Goal: Task Accomplishment & Management: Manage account settings

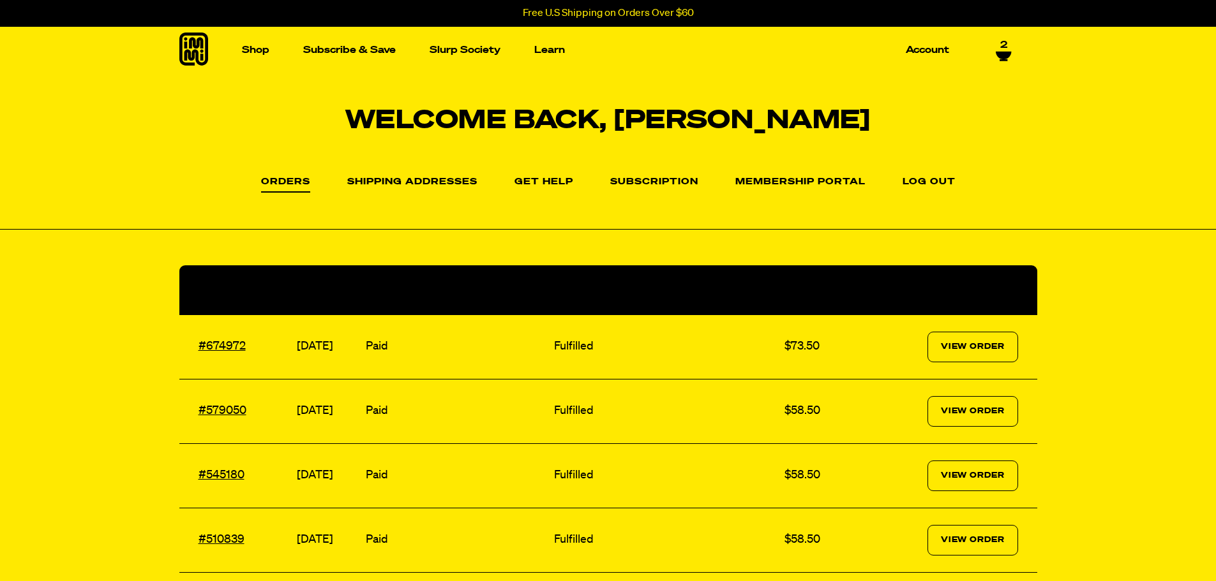
select select "Every 30 Days"
click at [694, 177] on li "Subscription" at bounding box center [654, 181] width 88 height 19
click at [684, 179] on link "Subscription" at bounding box center [654, 184] width 88 height 15
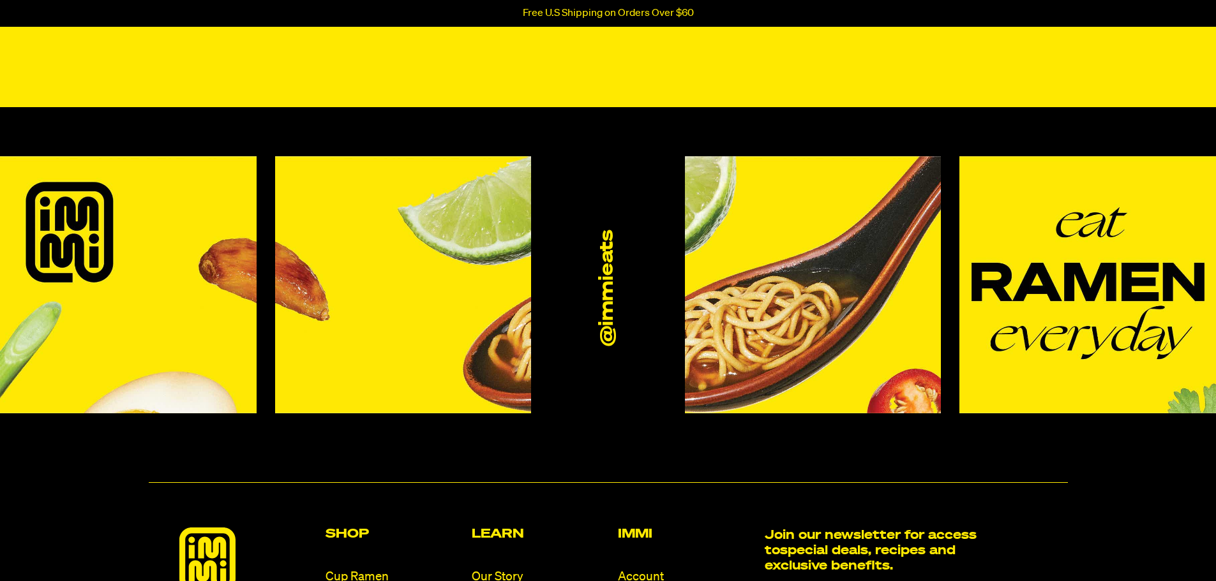
scroll to position [42, 0]
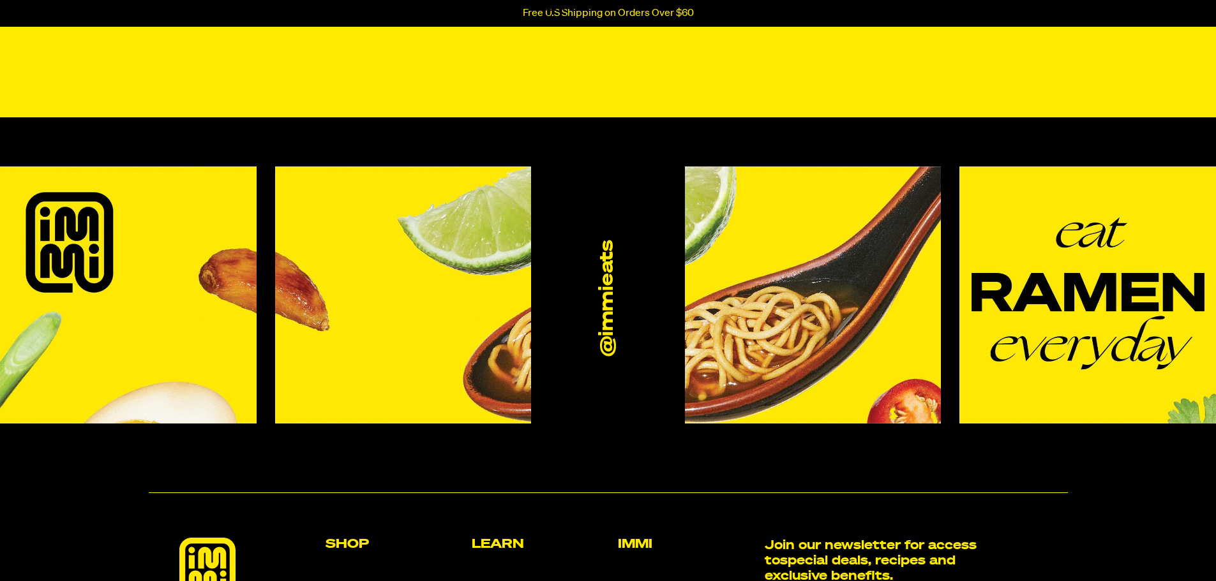
select select "Every 30 Days"
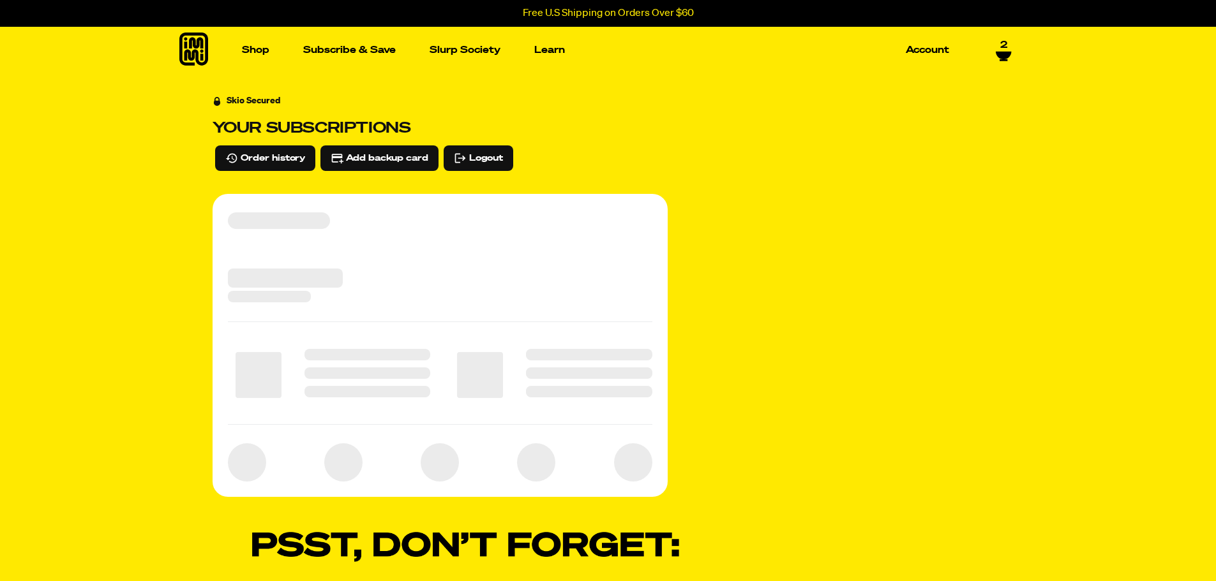
select select "Every 30 Days"
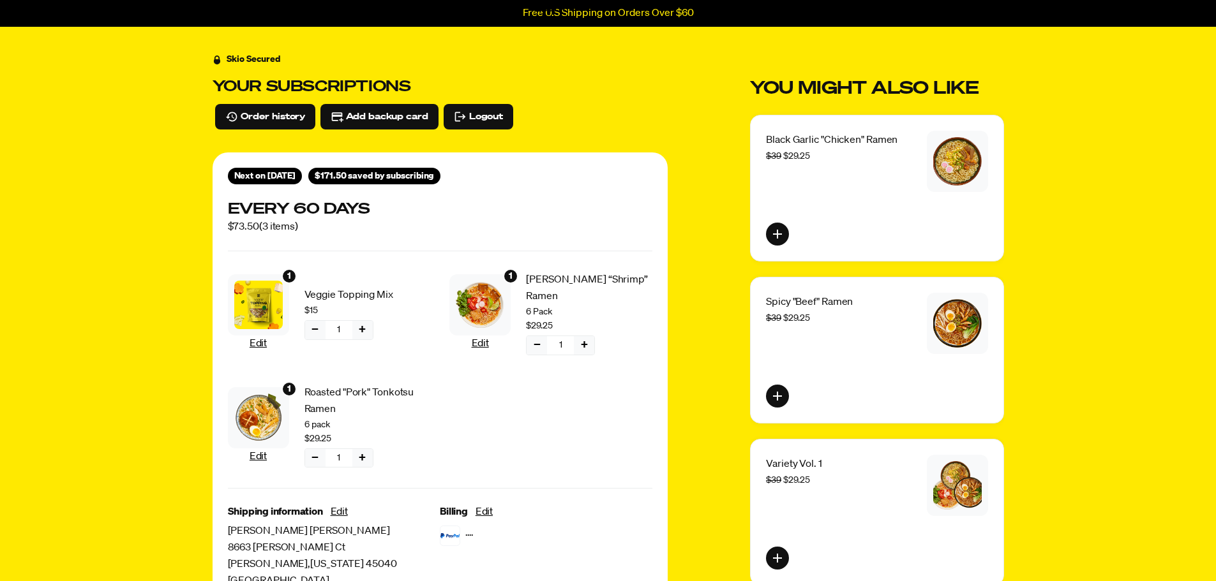
scroll to position [64, 0]
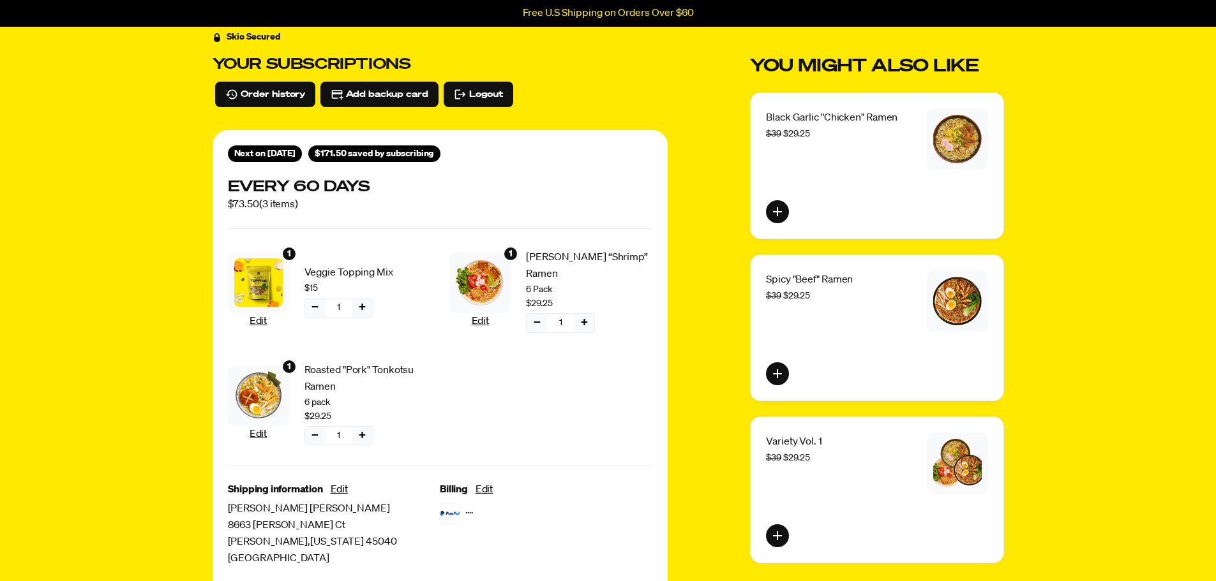
click at [314, 306] on button "−" at bounding box center [315, 308] width 20 height 19
click at [322, 352] on span "Confirm" at bounding box center [315, 351] width 36 height 14
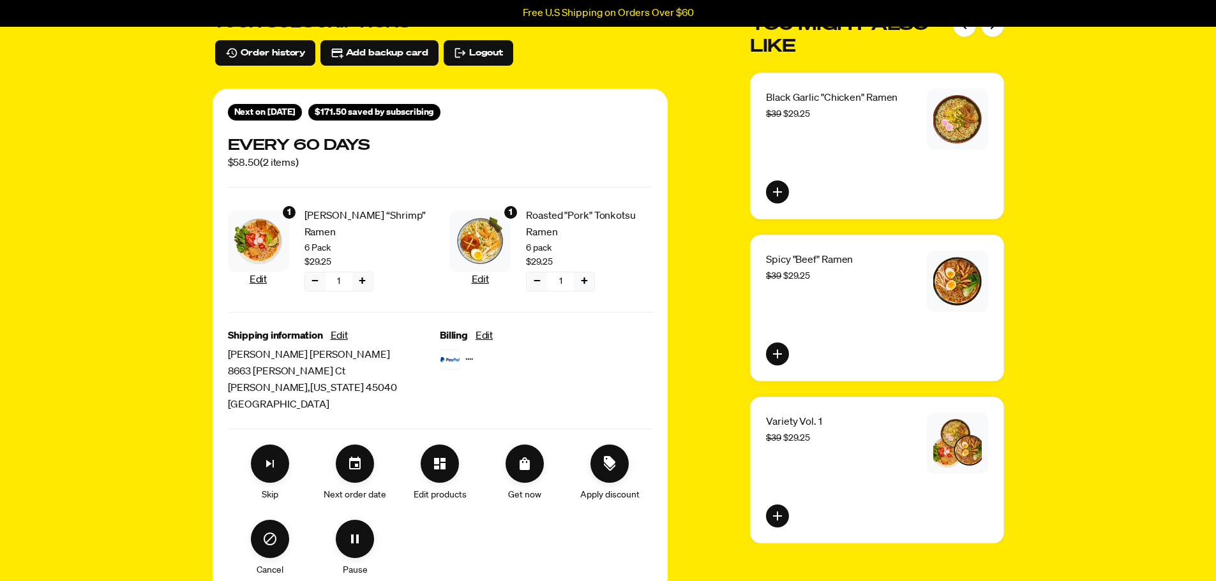
scroll to position [128, 0]
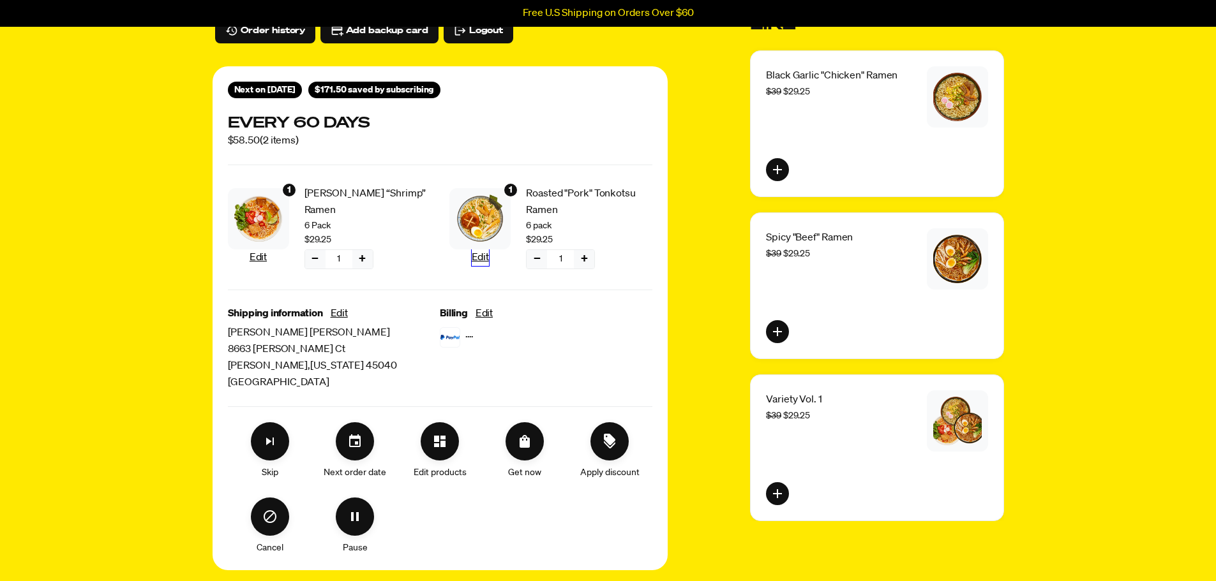
click at [474, 257] on button "Edit" at bounding box center [480, 258] width 17 height 17
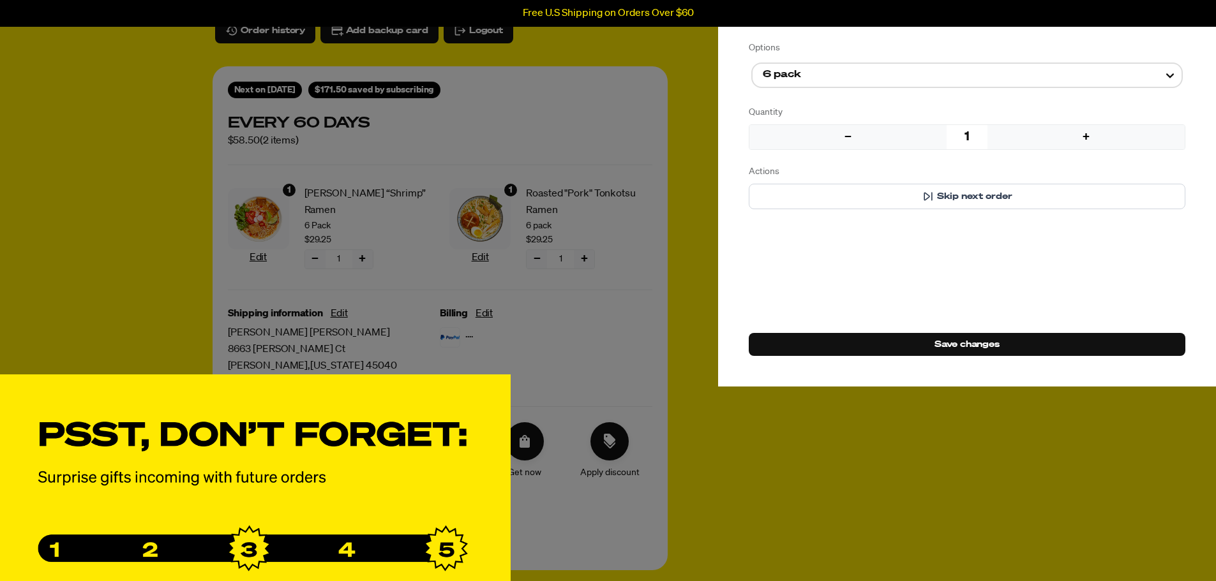
click at [425, 531] on div "Manage product(s) Roasted "Pork" Tonkotsu Ramen $29.25 Options 6 pack Quantity …" at bounding box center [608, 290] width 1216 height 971
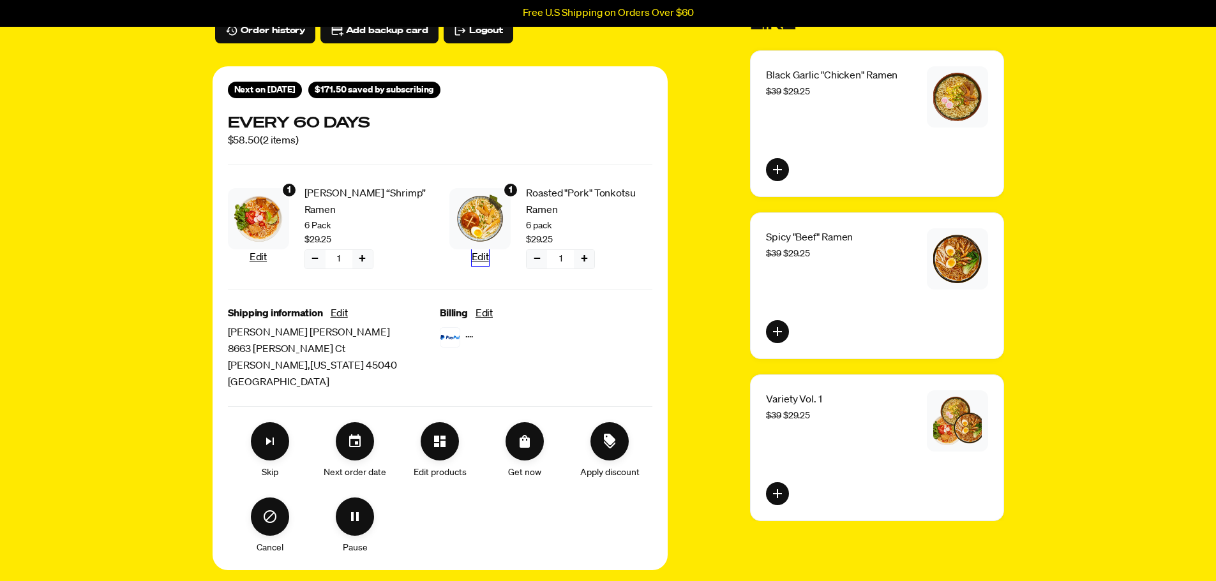
click at [481, 258] on button "Edit" at bounding box center [480, 258] width 17 height 17
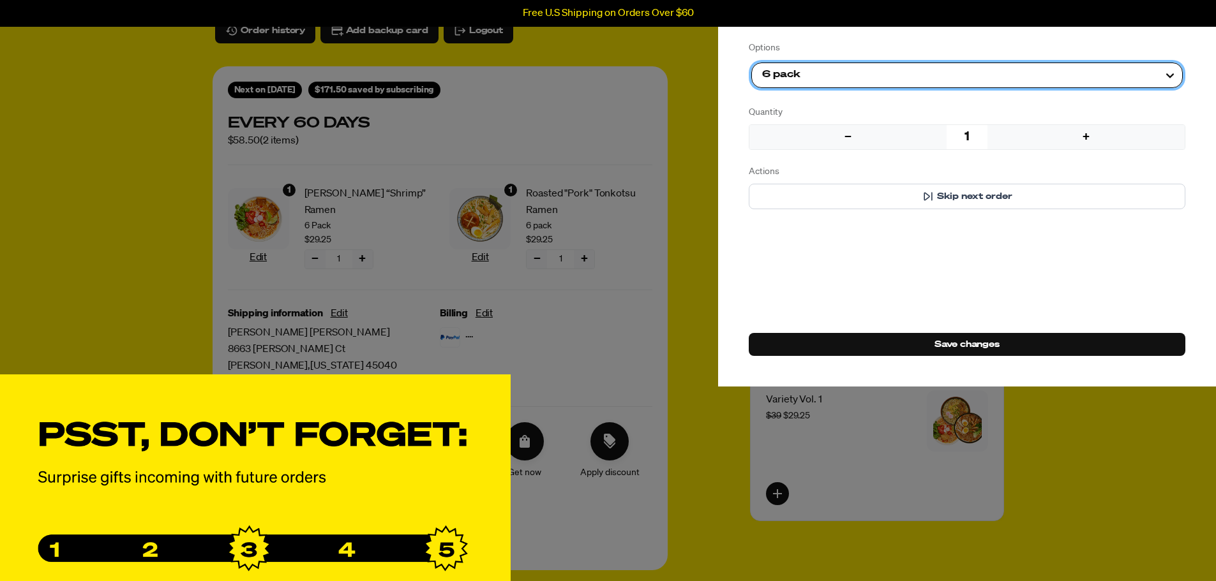
click at [873, 75] on Selector "6 pack" at bounding box center [966, 76] width 431 height 26
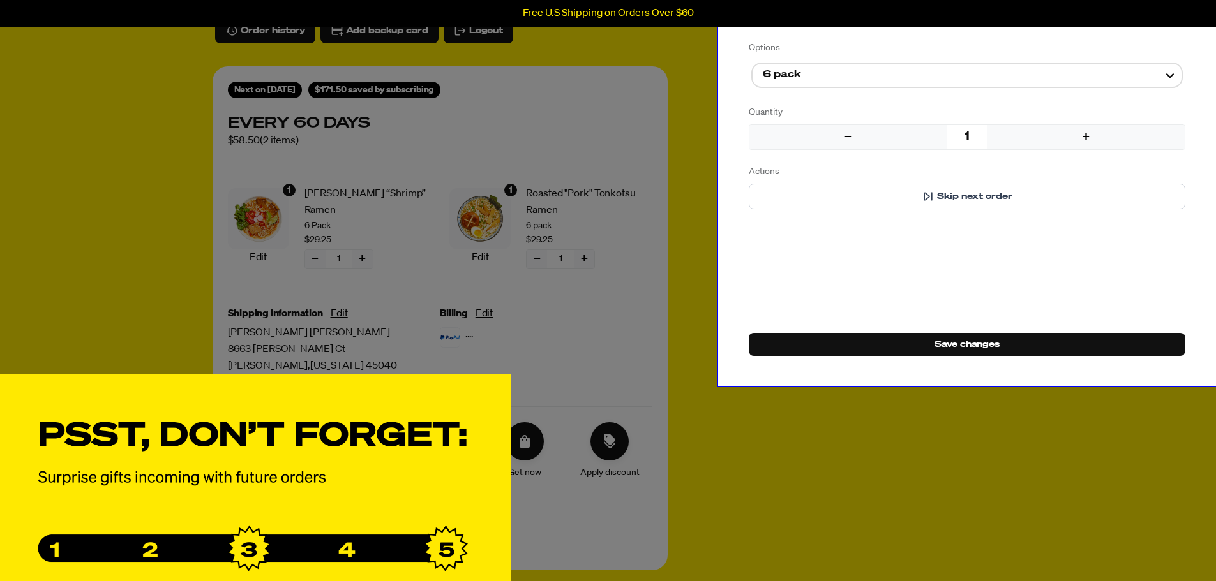
click at [761, 45] on div "Options" at bounding box center [967, 47] width 437 height 13
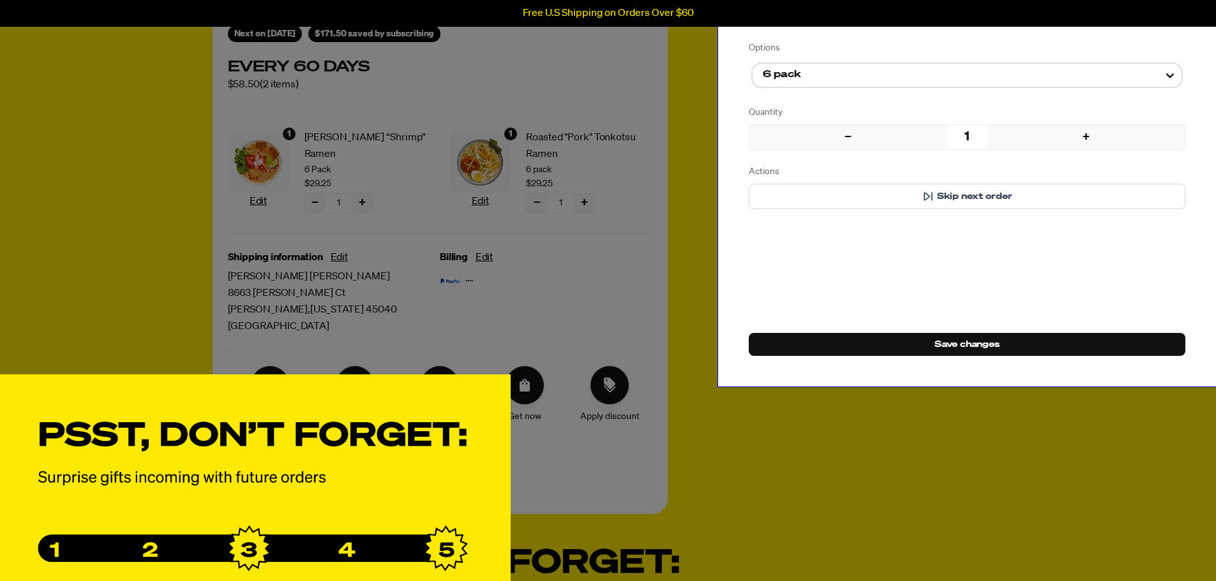
scroll to position [255, 0]
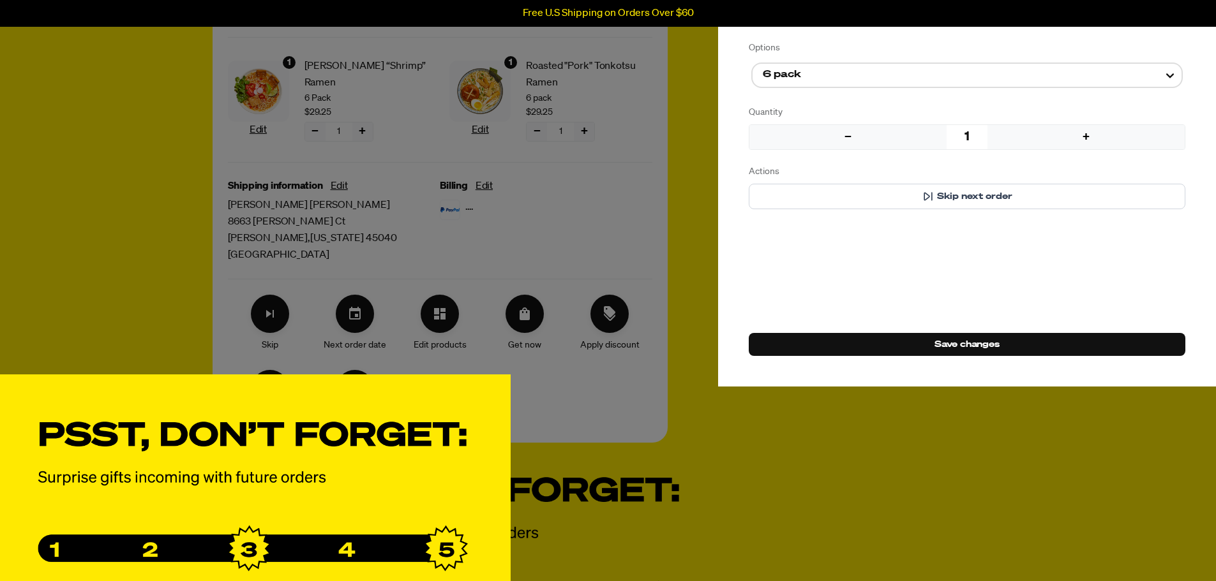
click at [680, 329] on div "Manage product(s) Roasted "Pork" Tonkotsu Ramen $29.25 Options 6 pack Quantity …" at bounding box center [608, 290] width 1216 height 971
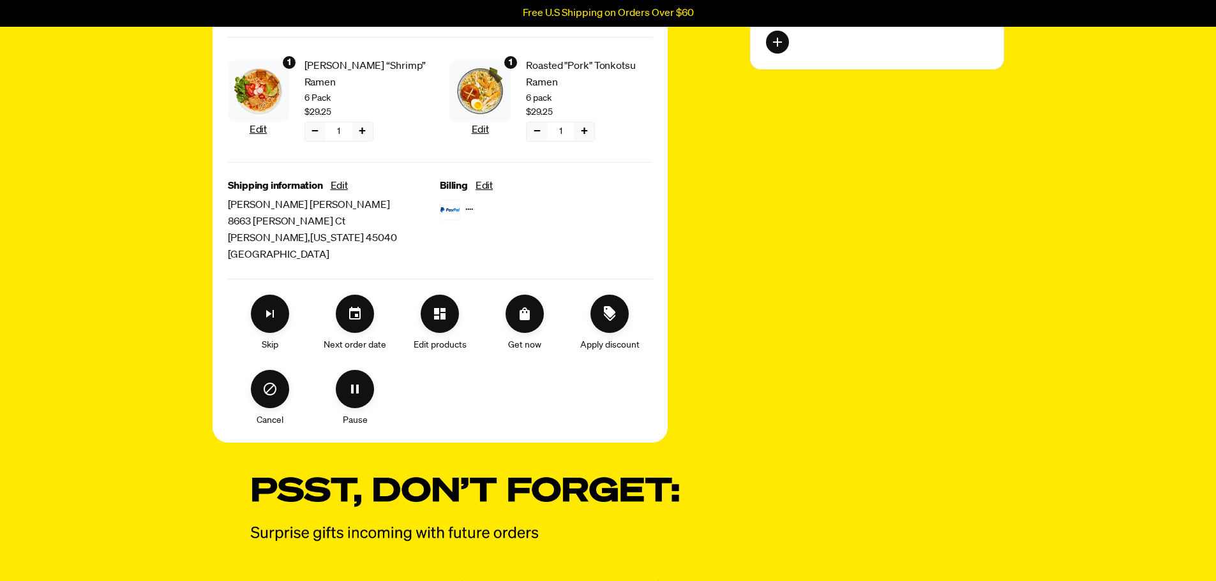
scroll to position [191, 0]
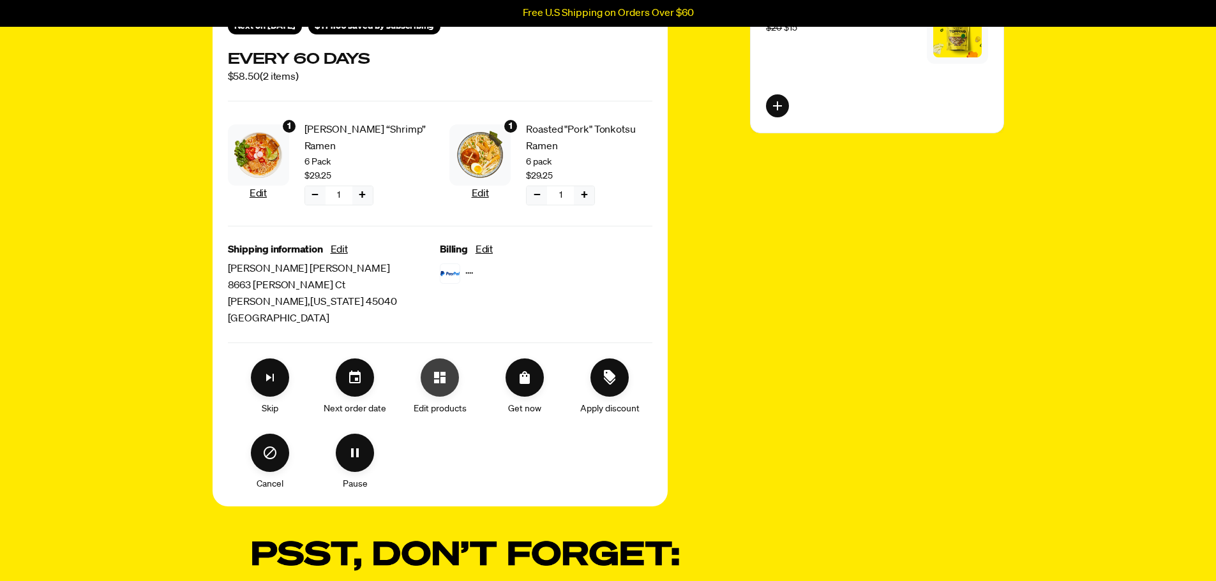
click at [438, 386] on button "Edit products" at bounding box center [440, 378] width 38 height 38
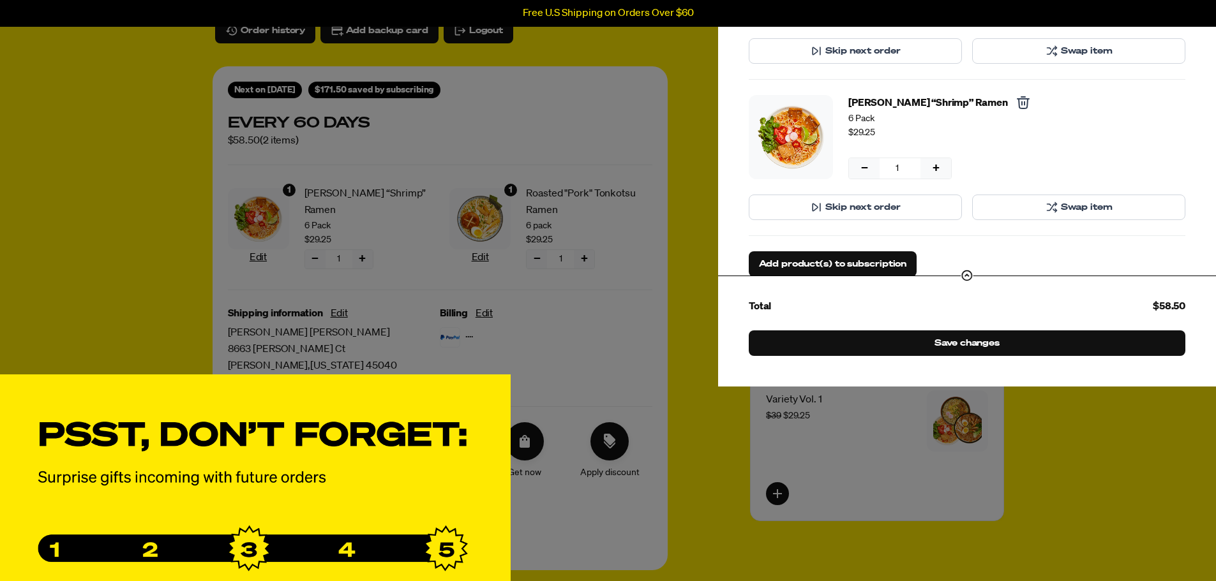
scroll to position [0, 0]
click at [1061, 209] on span "Swap item" at bounding box center [1087, 208] width 52 height 14
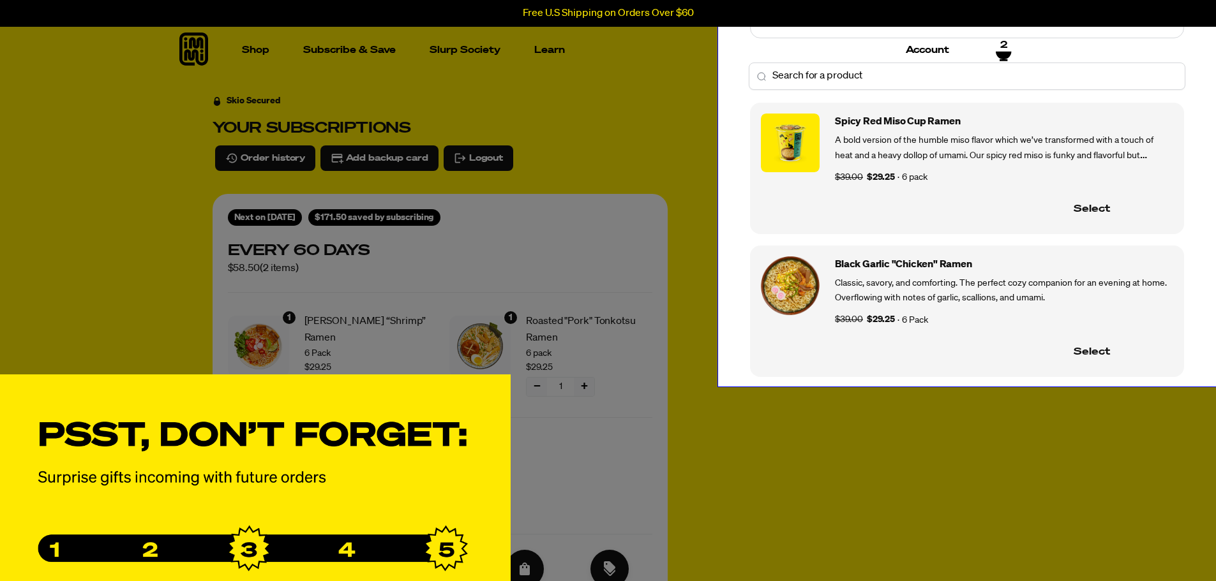
click at [974, 401] on div "Change the product Product to be replaced Tom Yum “Shrimp” Ramen Fresh, bright,…" at bounding box center [608, 290] width 1216 height 971
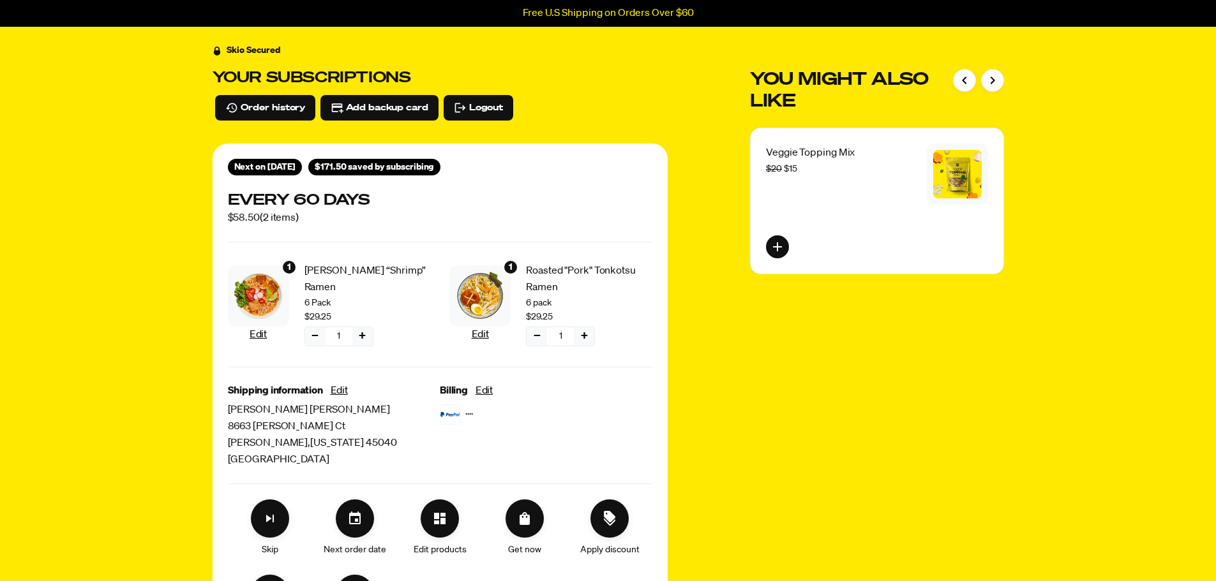
scroll to position [191, 0]
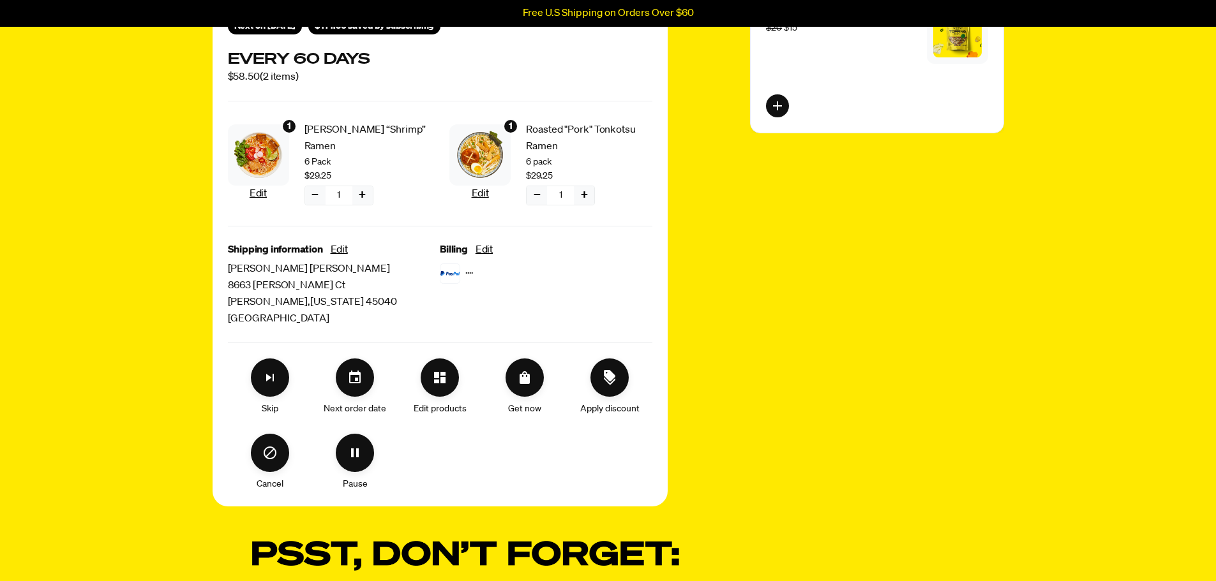
click at [537, 198] on button "−" at bounding box center [537, 195] width 20 height 19
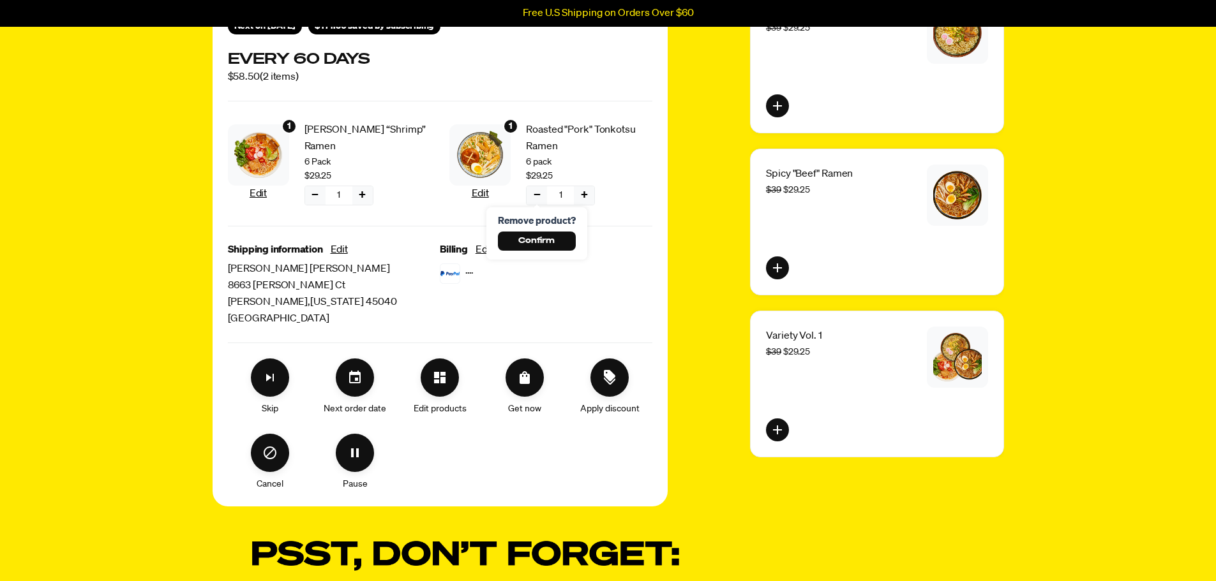
click at [604, 267] on div "····" at bounding box center [546, 274] width 213 height 20
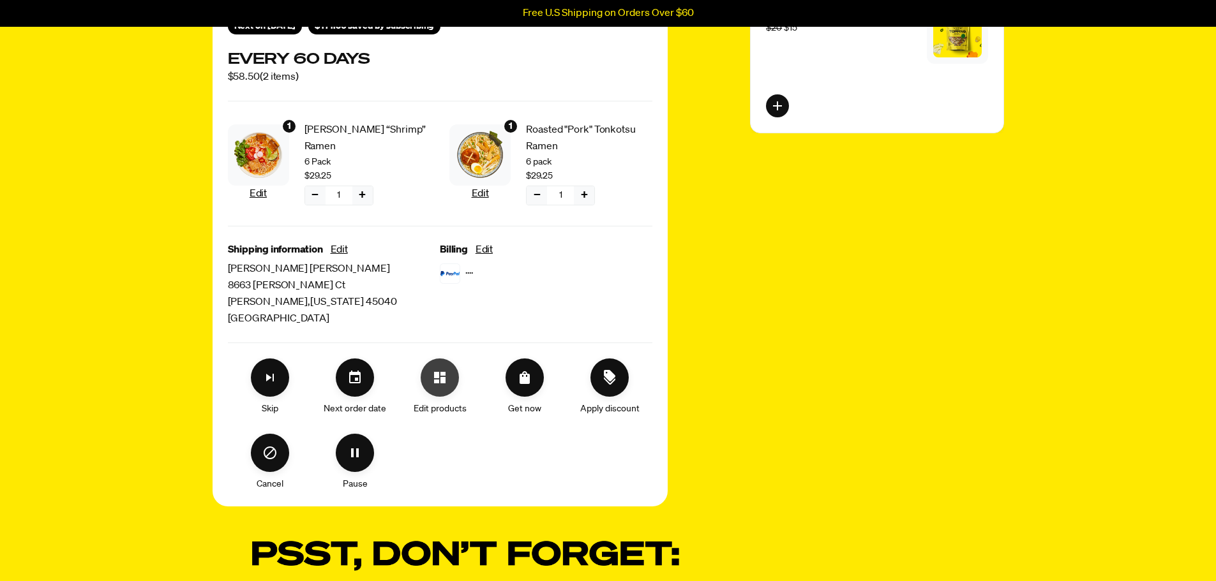
click at [437, 384] on icon "Edit products" at bounding box center [439, 377] width 15 height 15
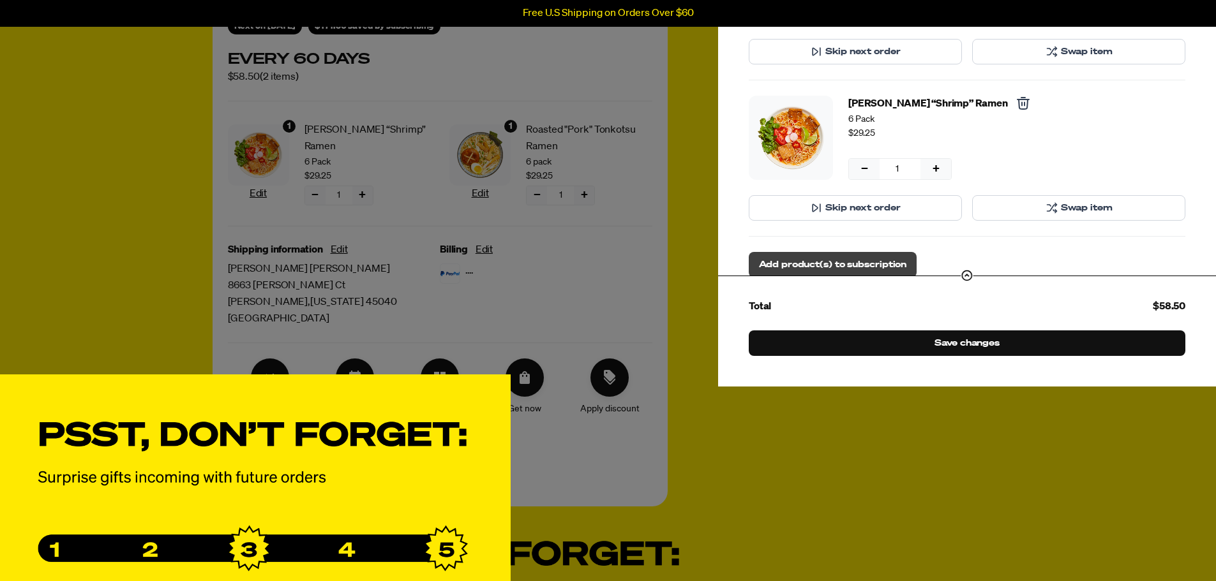
click at [901, 264] on span "Add product(s) to subscription" at bounding box center [832, 265] width 147 height 14
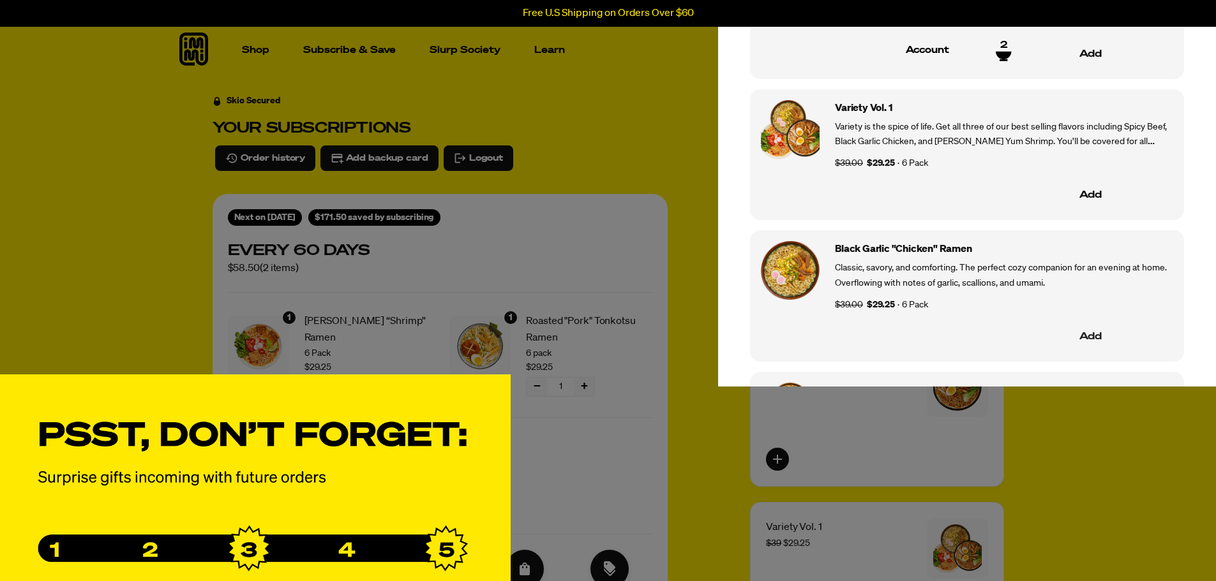
scroll to position [830, 0]
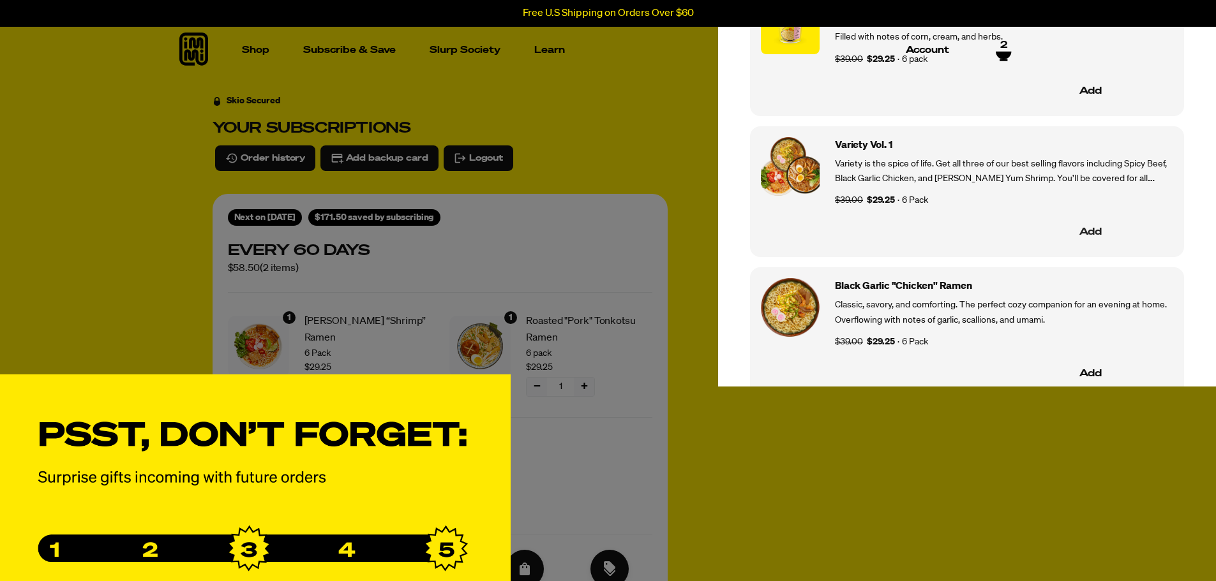
click at [1091, 228] on button "Add" at bounding box center [1090, 233] width 165 height 27
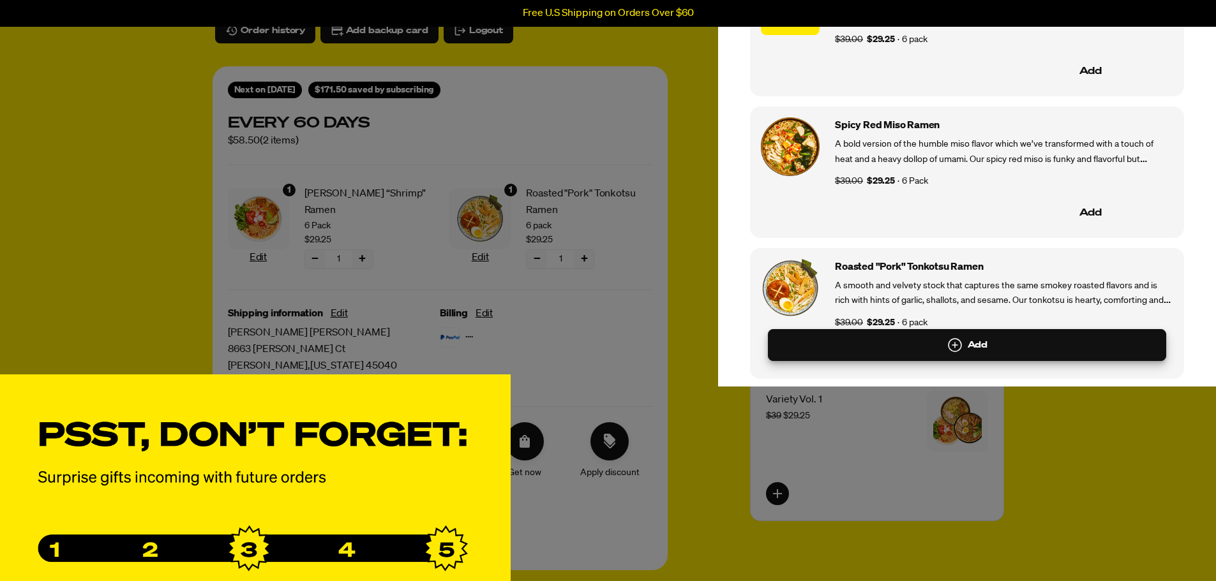
scroll to position [0, 0]
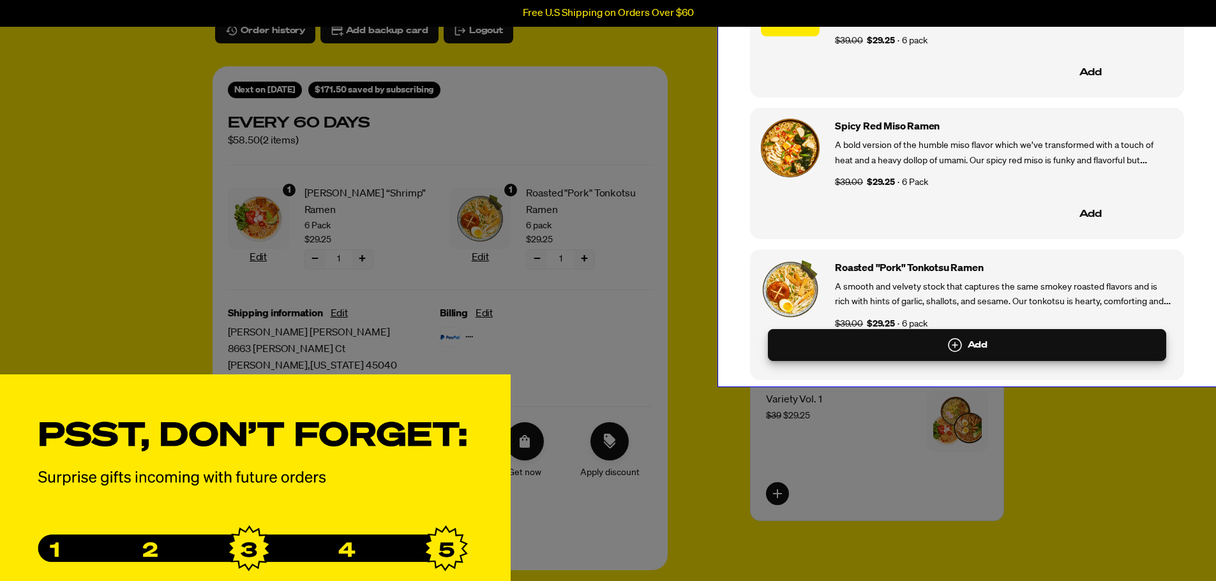
click at [683, 242] on div "Add Products Roasted "Pork" Tonkotsu Cup Ramen A smooth and velvety stock that …" at bounding box center [608, 290] width 1216 height 971
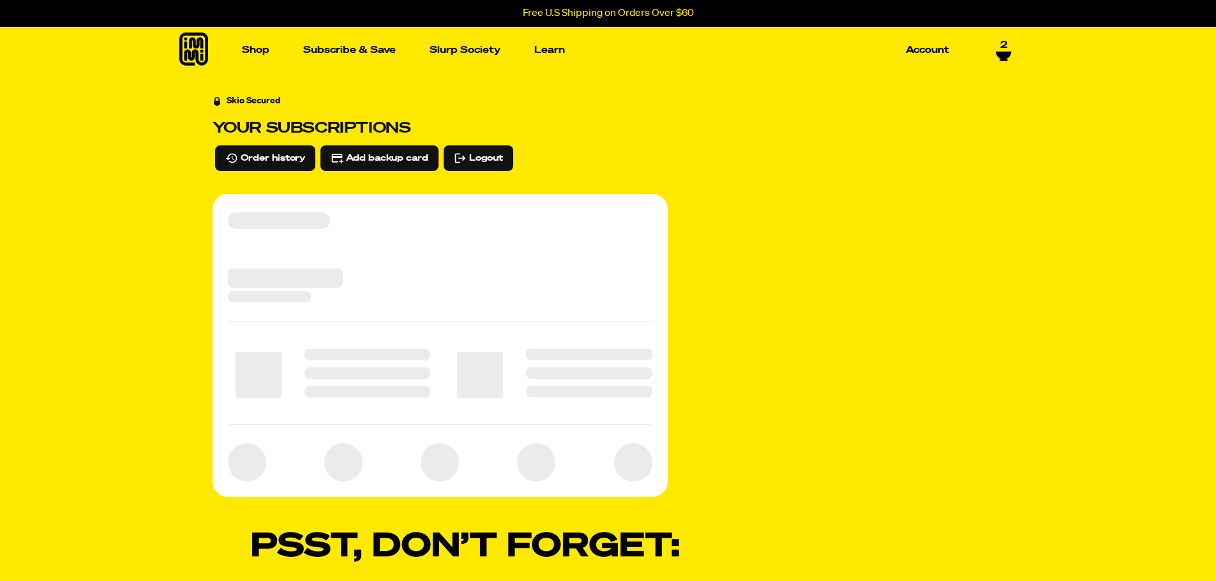
select select "Every 30 Days"
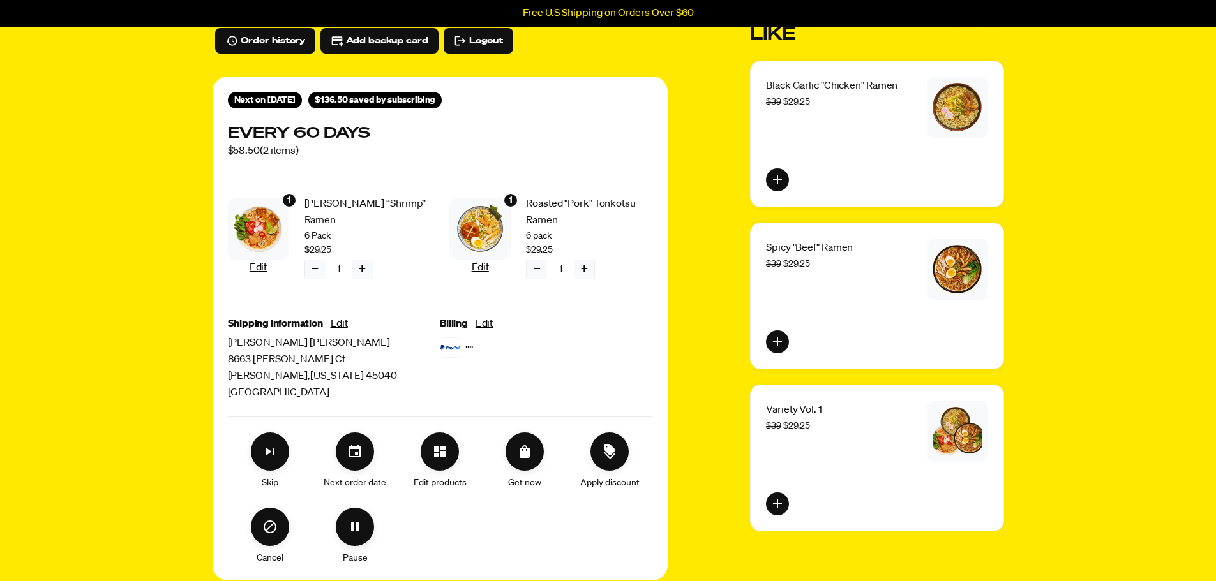
scroll to position [128, 0]
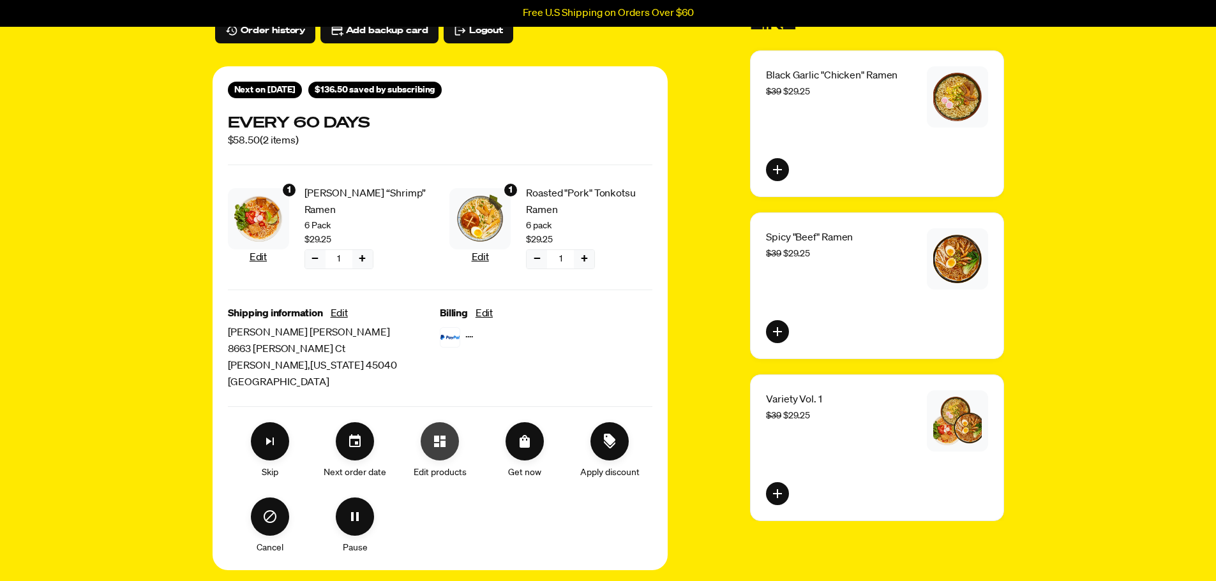
click at [449, 440] on button "Edit products" at bounding box center [440, 442] width 38 height 38
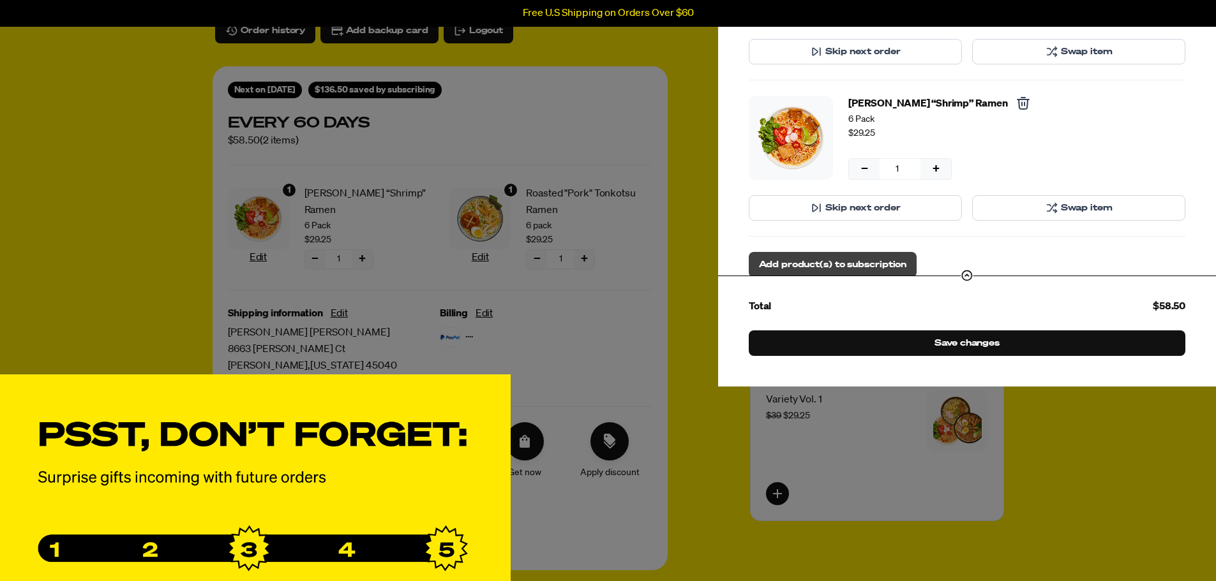
click at [870, 262] on span "Add product(s) to subscription" at bounding box center [832, 265] width 147 height 14
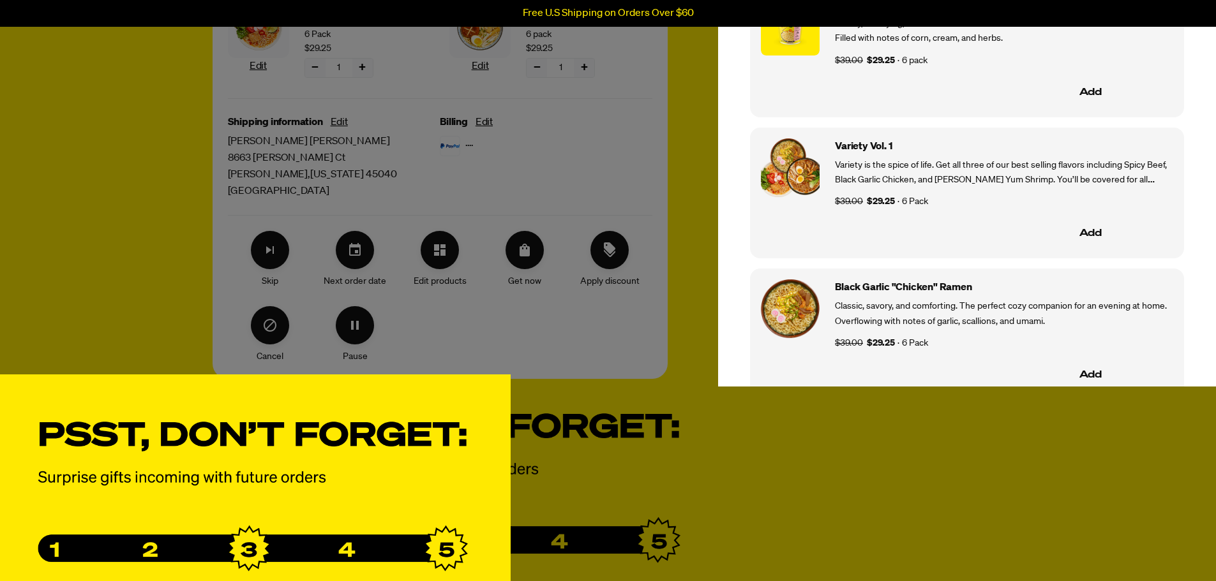
scroll to position [830, 0]
click at [1093, 231] on button "Add" at bounding box center [1090, 233] width 165 height 27
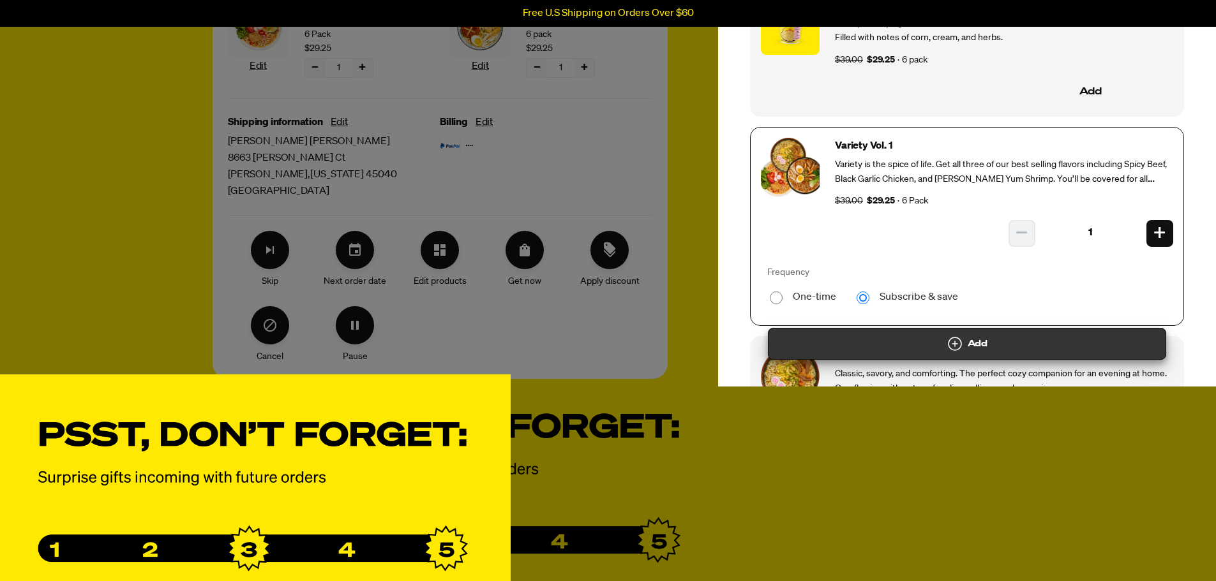
click at [966, 339] on button "Add" at bounding box center [967, 344] width 398 height 32
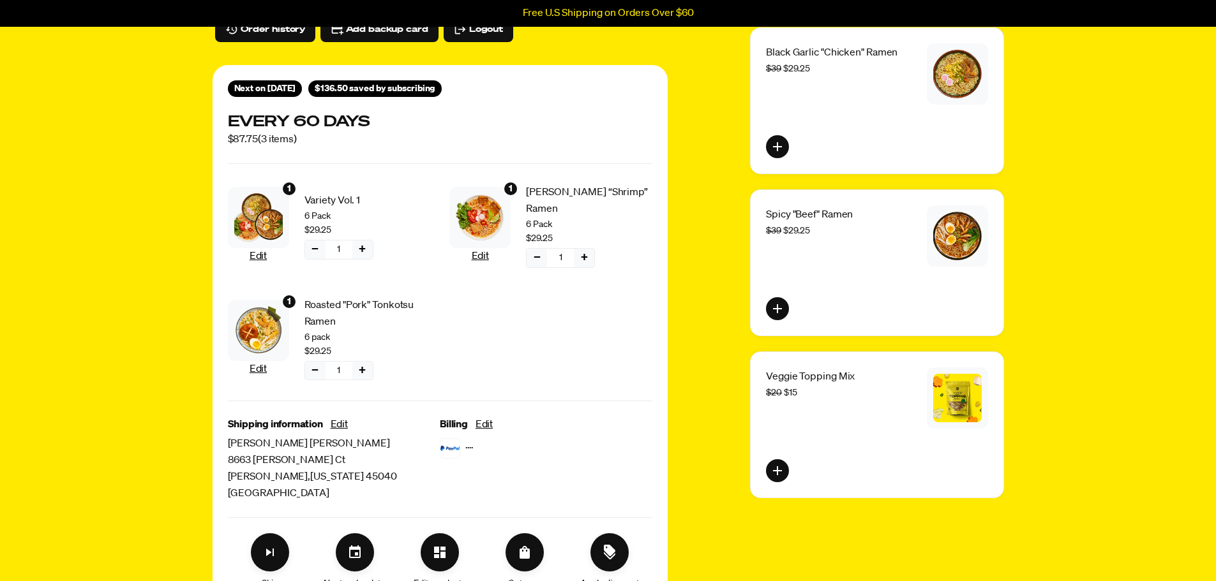
scroll to position [128, 0]
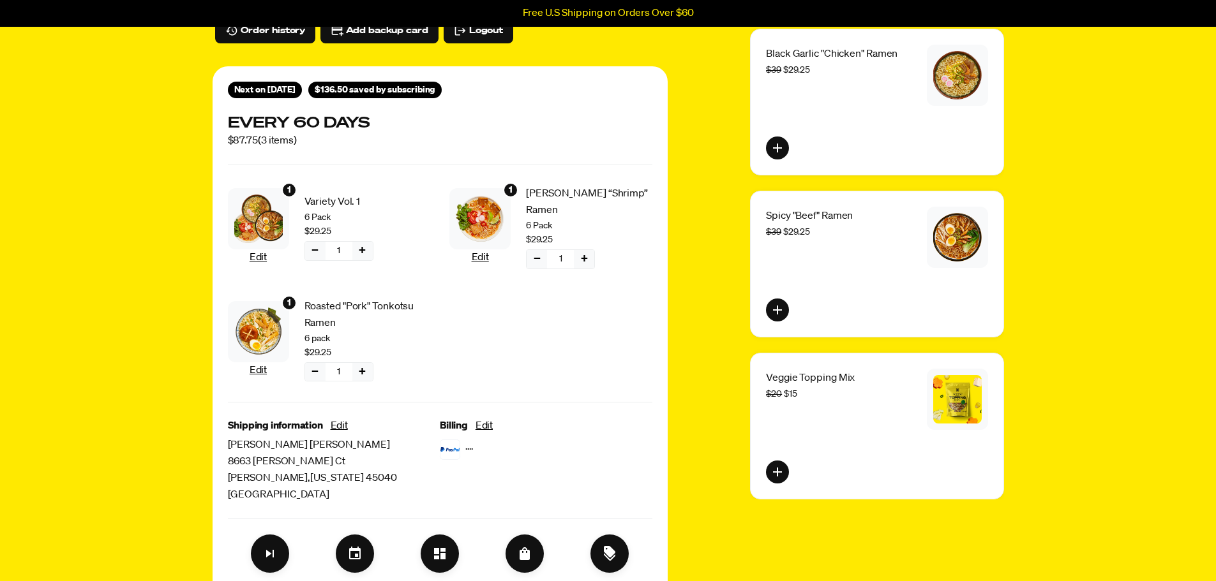
click at [313, 369] on button "−" at bounding box center [315, 372] width 20 height 19
click at [313, 414] on span "Confirm" at bounding box center [315, 412] width 36 height 14
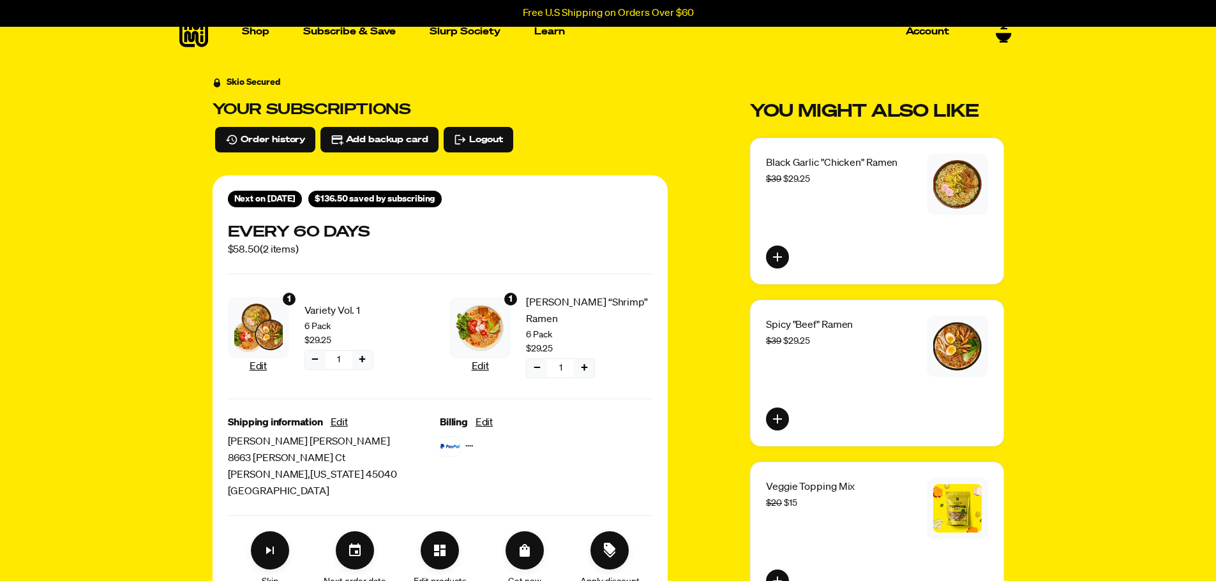
scroll to position [0, 0]
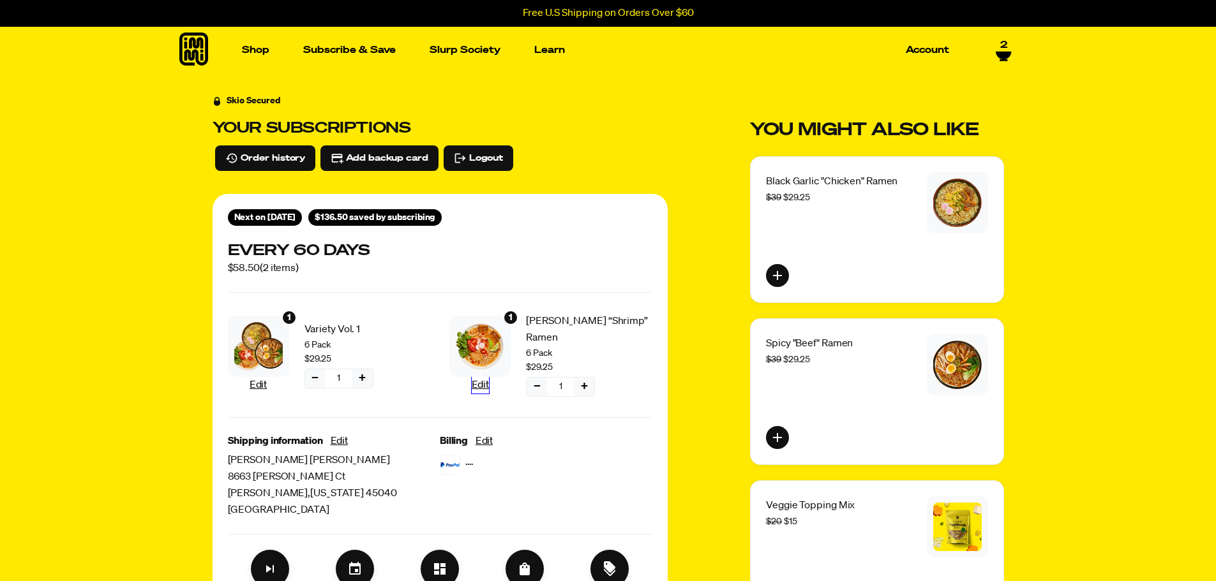
click at [479, 382] on button "Edit" at bounding box center [480, 385] width 17 height 17
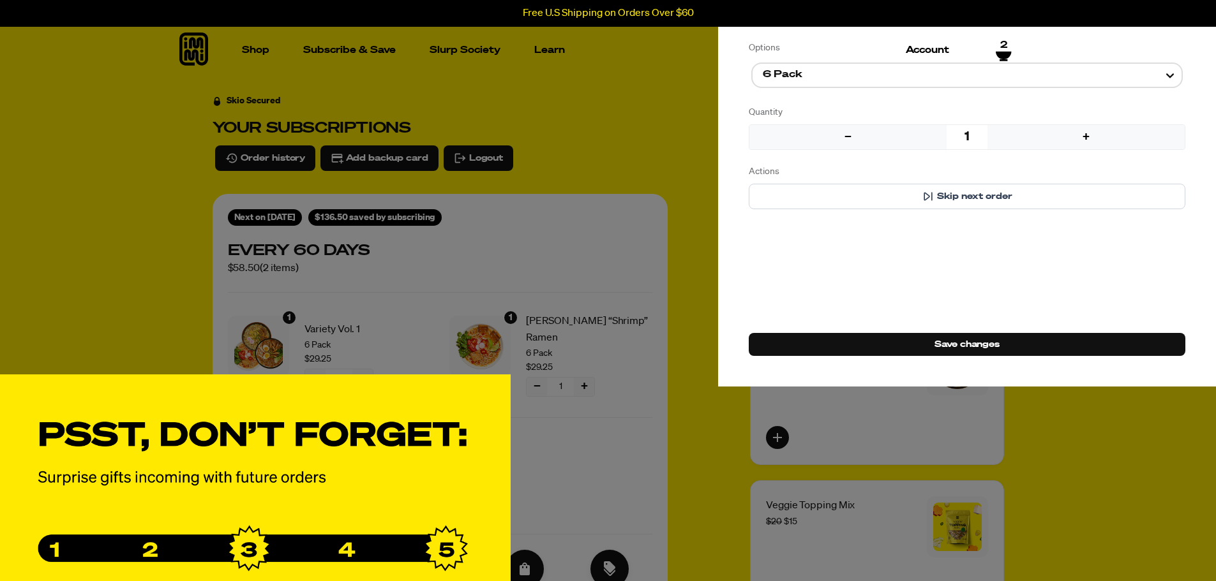
click at [690, 328] on div "Manage product(s) [PERSON_NAME] “Shrimp” Ramen $29.25 Options 6 Pack Quantity −…" at bounding box center [608, 290] width 1216 height 971
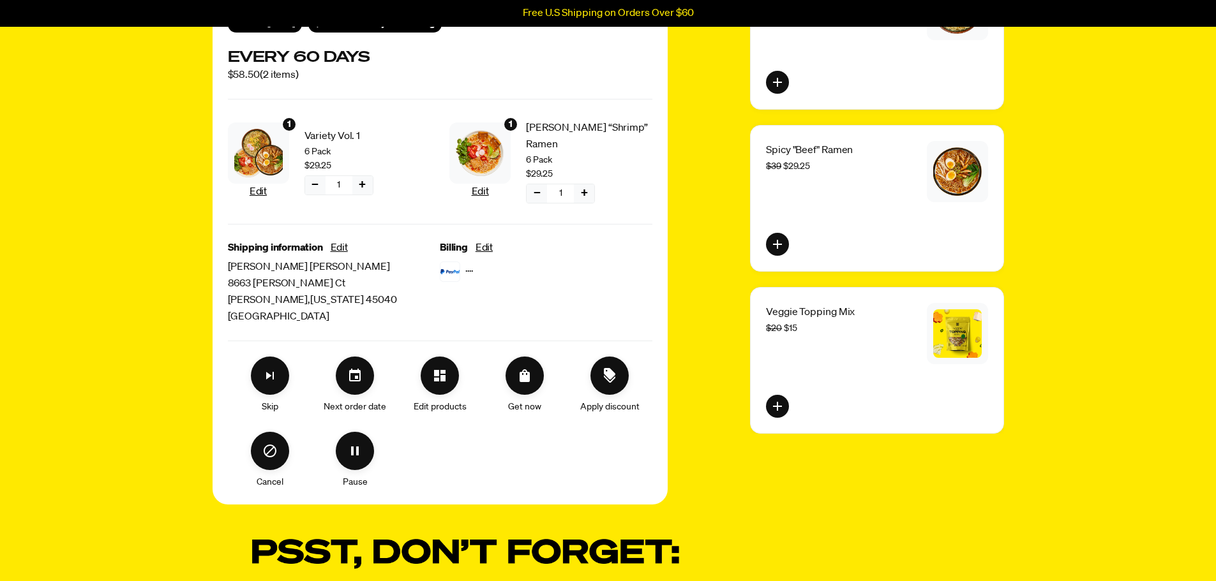
scroll to position [255, 0]
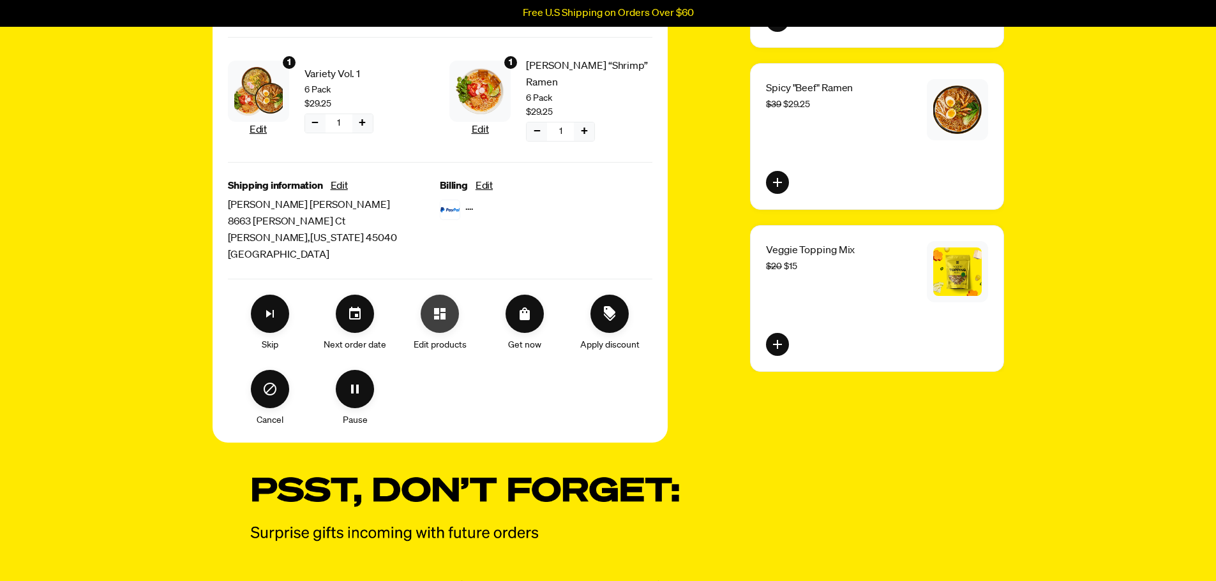
click at [446, 322] on button "Edit products" at bounding box center [440, 314] width 38 height 38
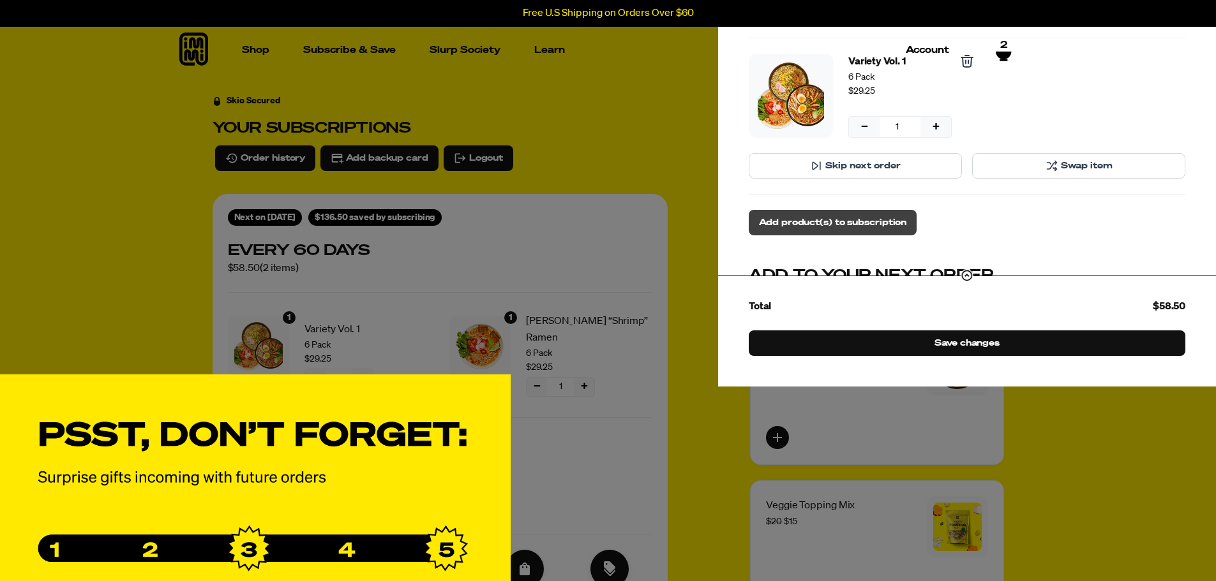
scroll to position [64, 0]
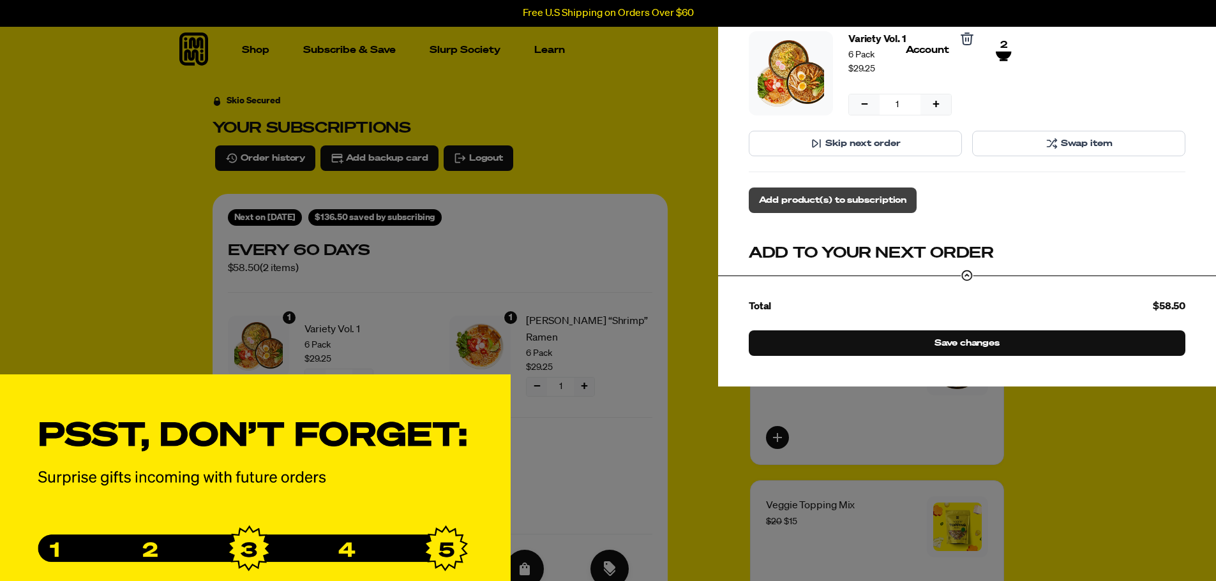
click at [858, 193] on span "Add product(s) to subscription" at bounding box center [832, 200] width 147 height 14
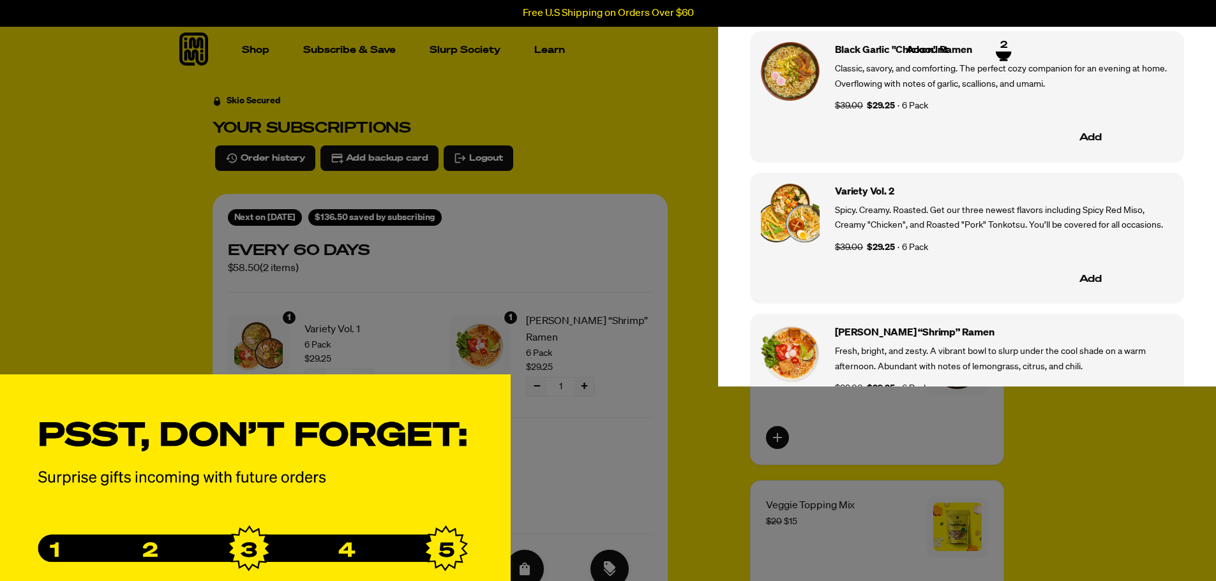
scroll to position [1085, 0]
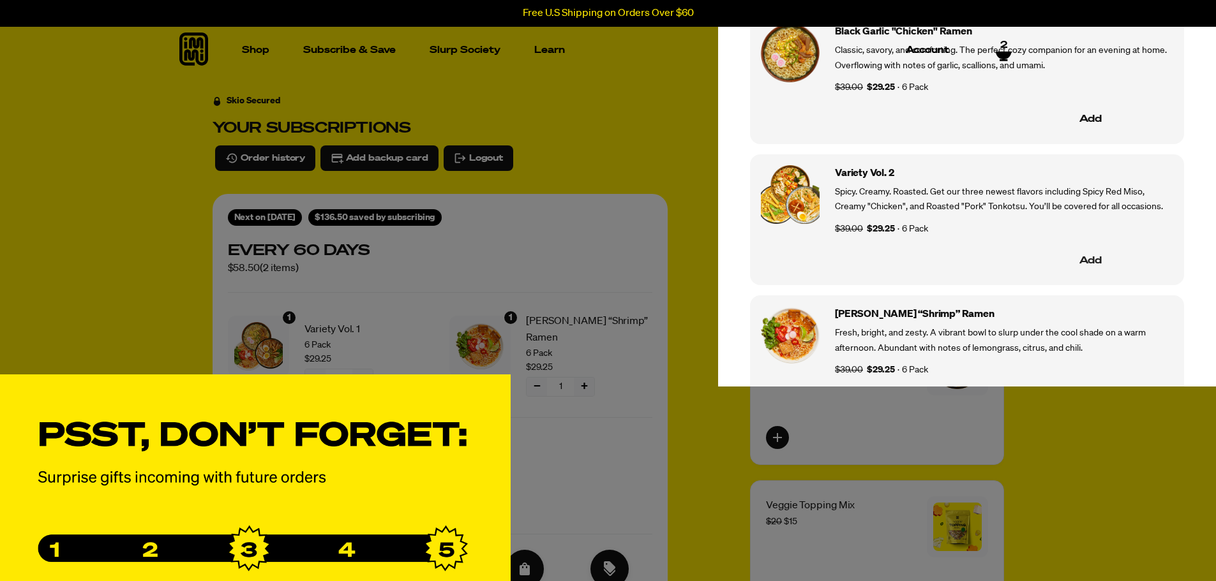
click at [1098, 260] on button "Add" at bounding box center [1090, 261] width 165 height 27
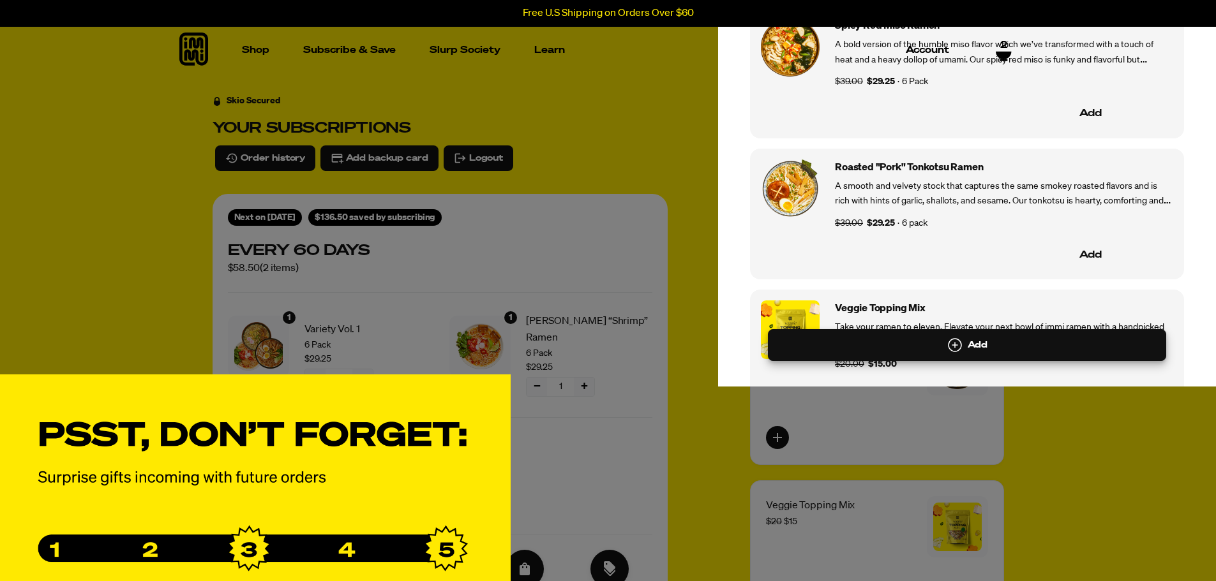
scroll to position [0, 0]
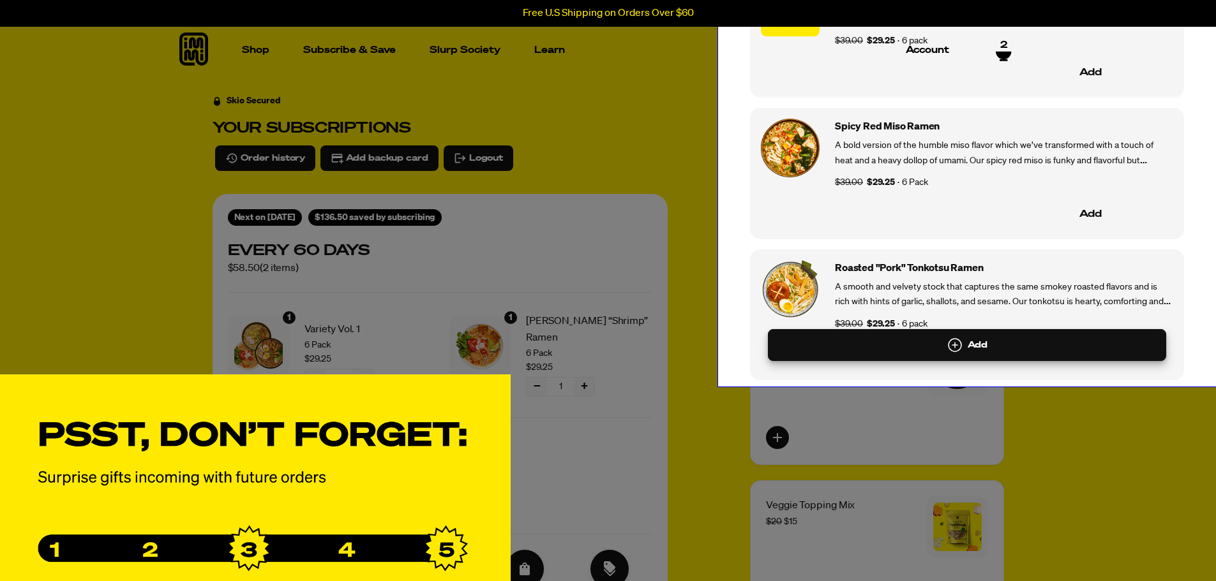
click at [678, 215] on div "Add Products Roasted "Pork" Tonkotsu Cup Ramen A smooth and velvety stock that …" at bounding box center [608, 290] width 1216 height 971
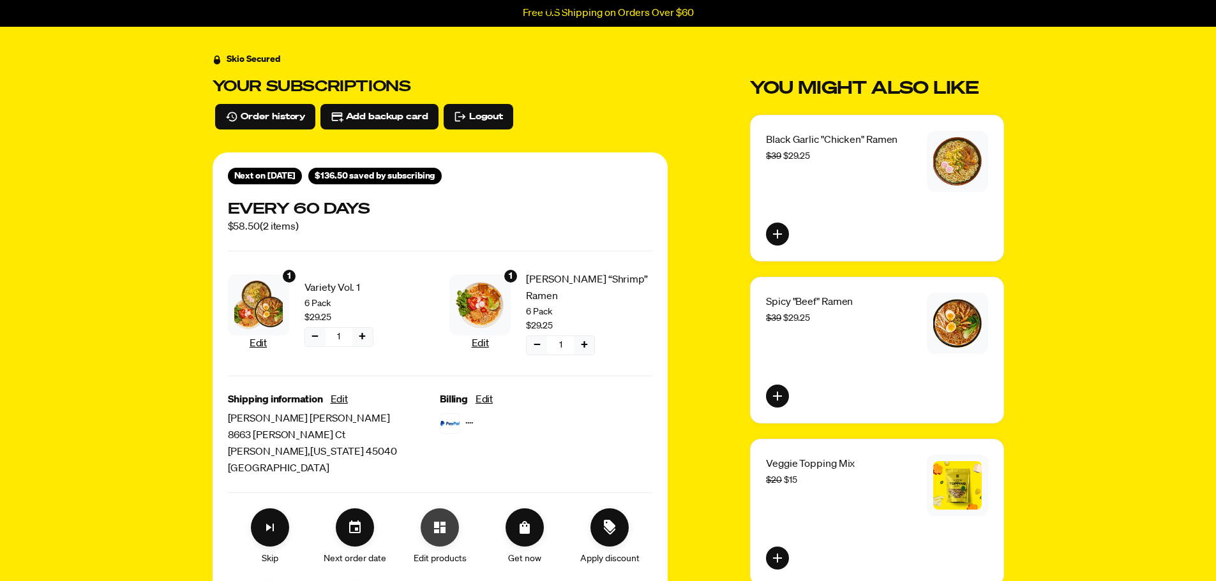
scroll to position [64, 0]
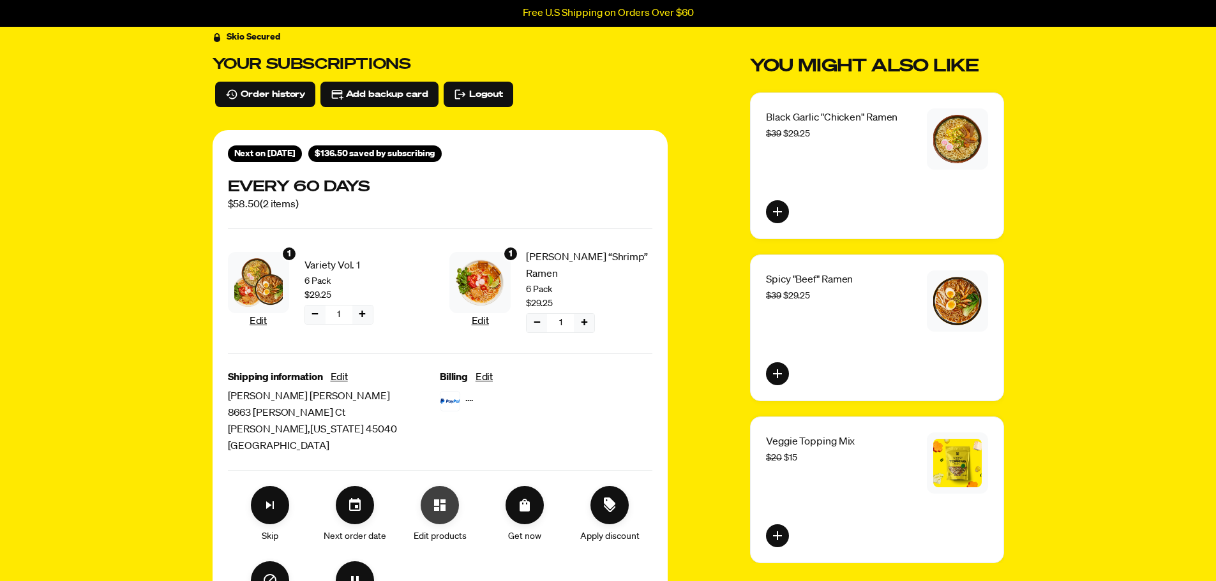
click at [450, 503] on button "Edit products" at bounding box center [440, 505] width 38 height 38
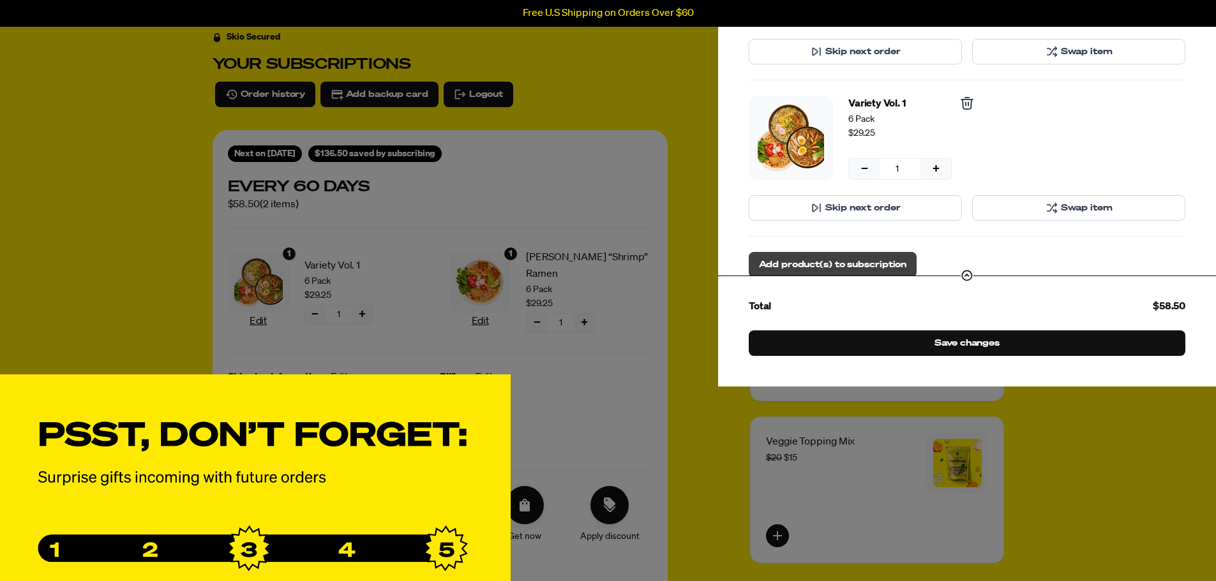
click at [874, 262] on span "Add product(s) to subscription" at bounding box center [832, 265] width 147 height 14
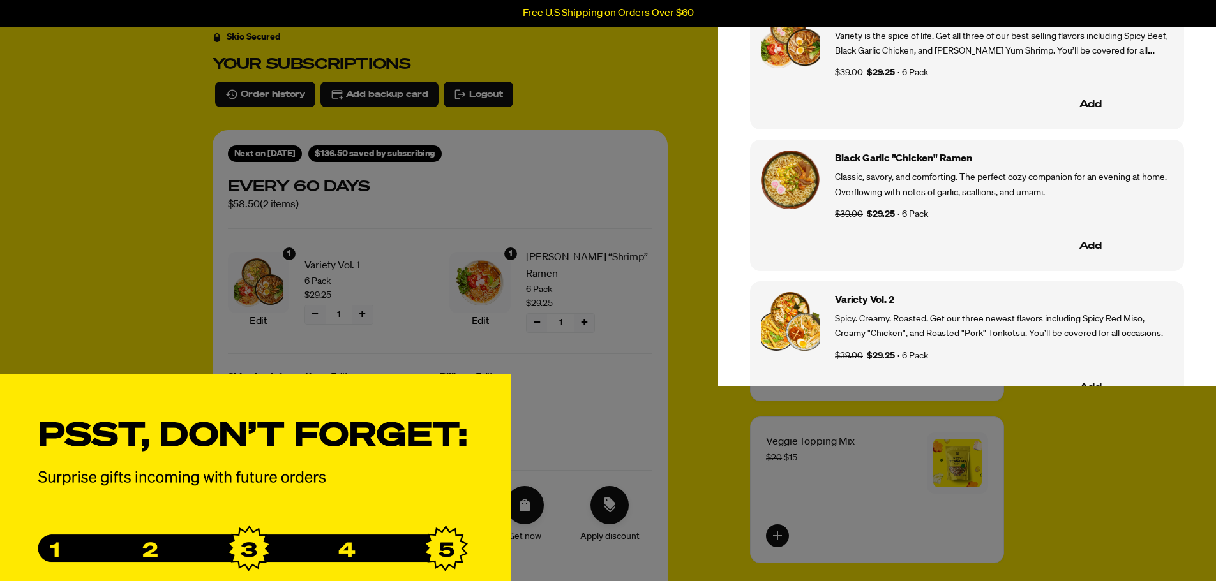
scroll to position [1021, 0]
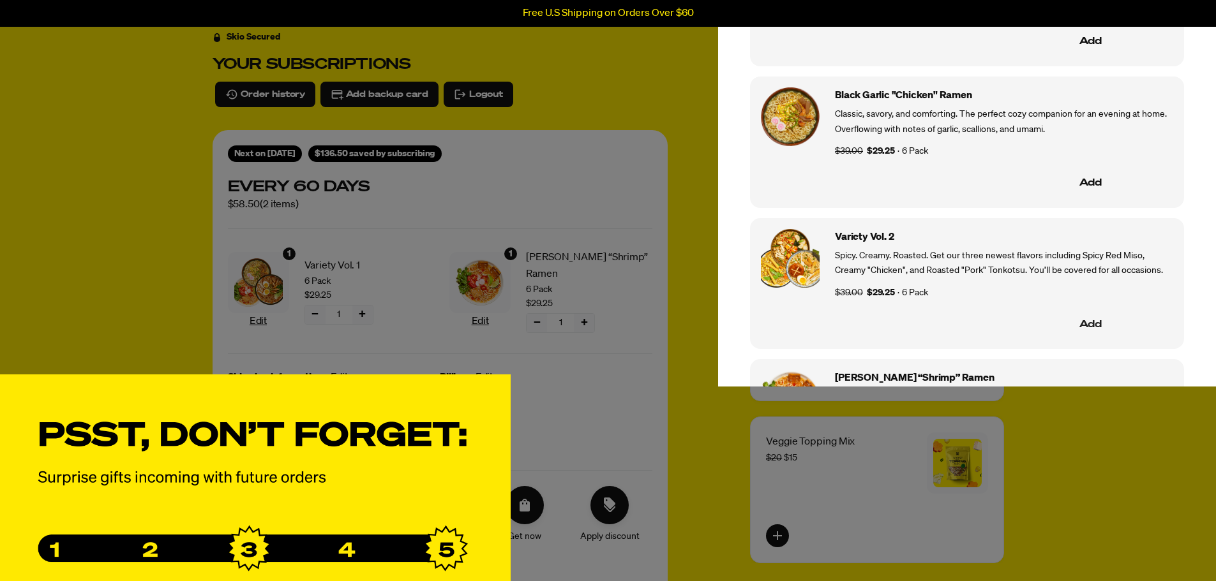
click at [1081, 321] on button "Add" at bounding box center [1090, 324] width 165 height 27
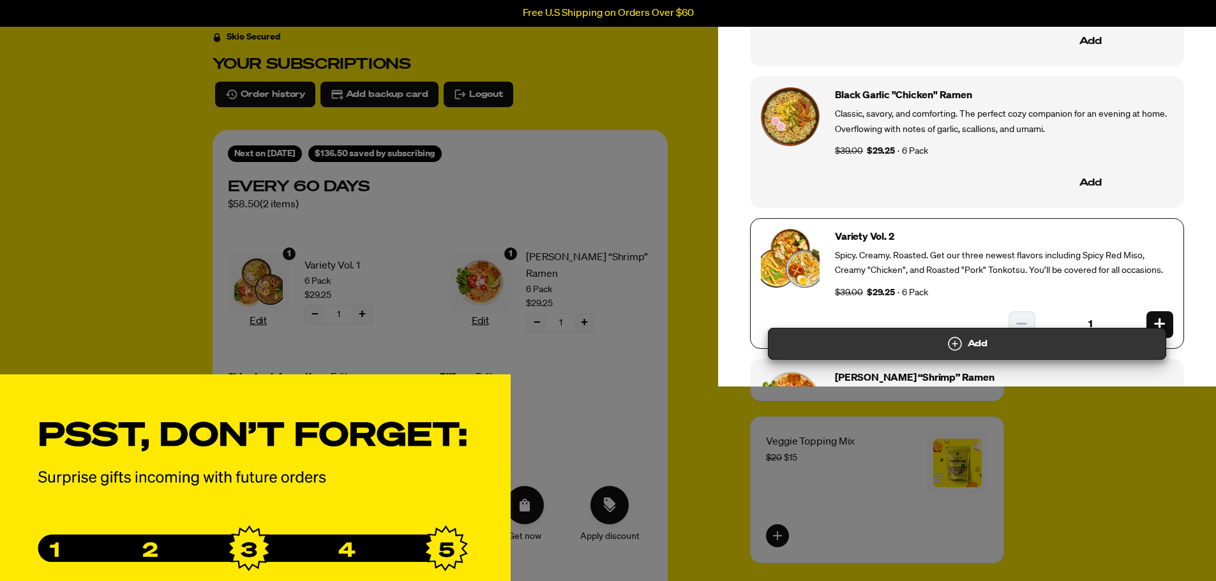
click at [978, 350] on button "Add" at bounding box center [967, 344] width 398 height 32
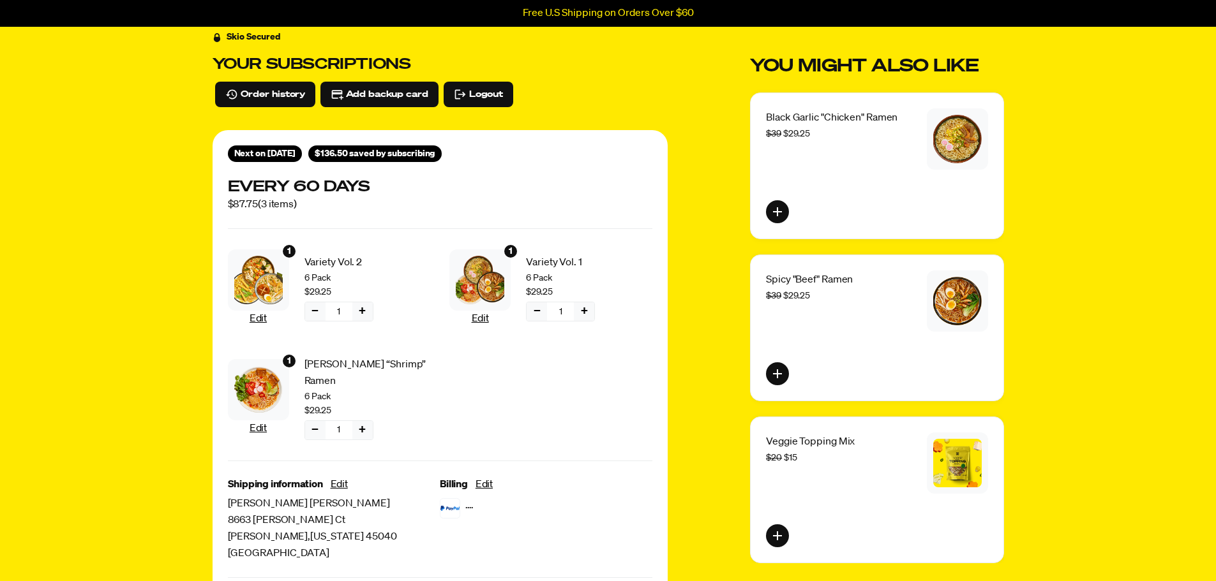
click at [315, 421] on button "−" at bounding box center [315, 430] width 20 height 19
click at [318, 468] on span "Confirm" at bounding box center [315, 465] width 36 height 14
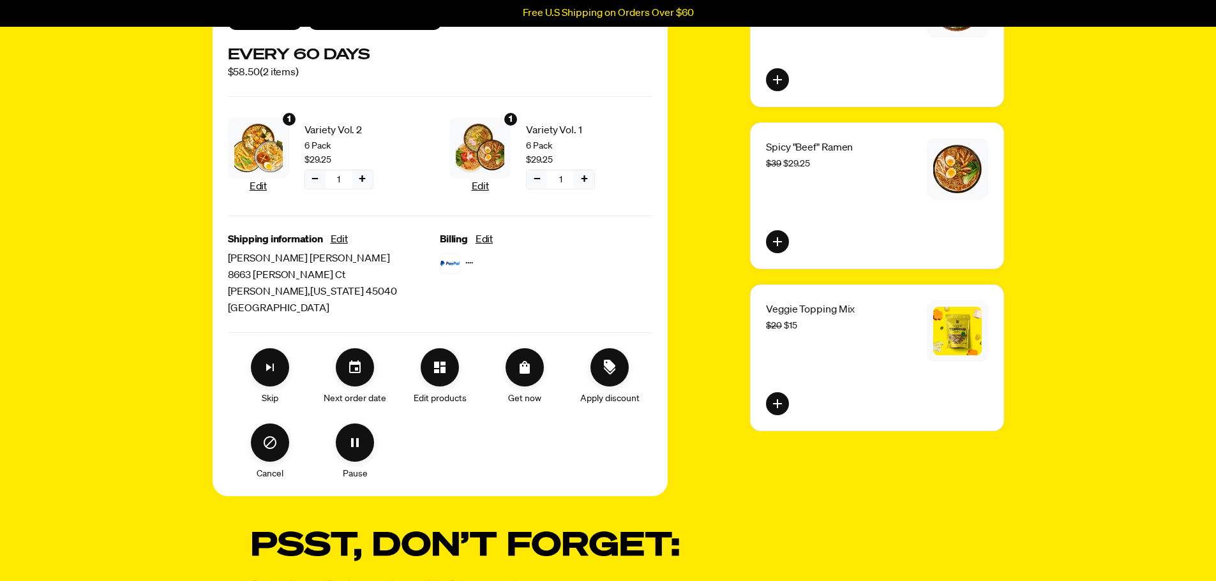
scroll to position [191, 0]
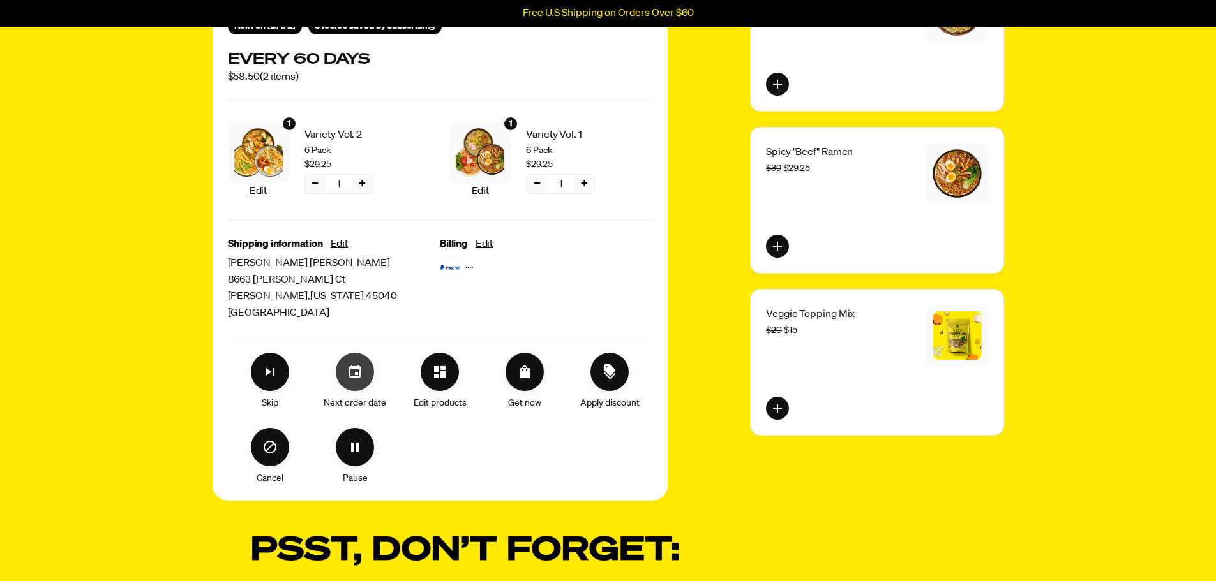
click at [360, 376] on icon "Set your next order date" at bounding box center [354, 371] width 11 height 13
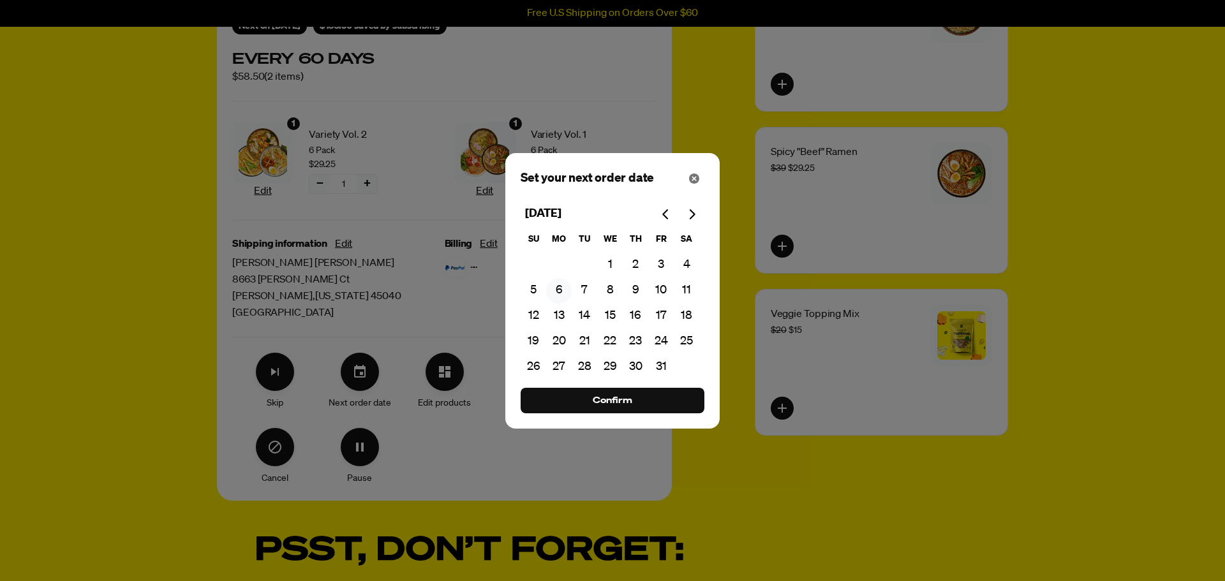
click at [559, 296] on button "6" at bounding box center [559, 291] width 26 height 26
click at [613, 398] on span "Confirm" at bounding box center [613, 401] width 40 height 14
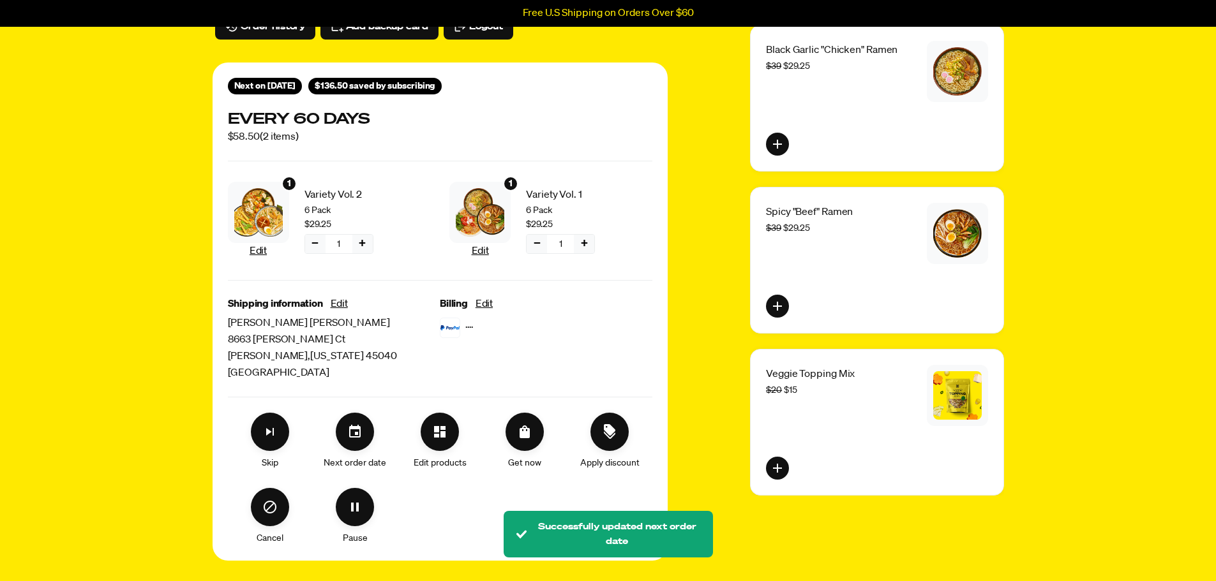
scroll to position [0, 0]
